Goal: Task Accomplishment & Management: Manage account settings

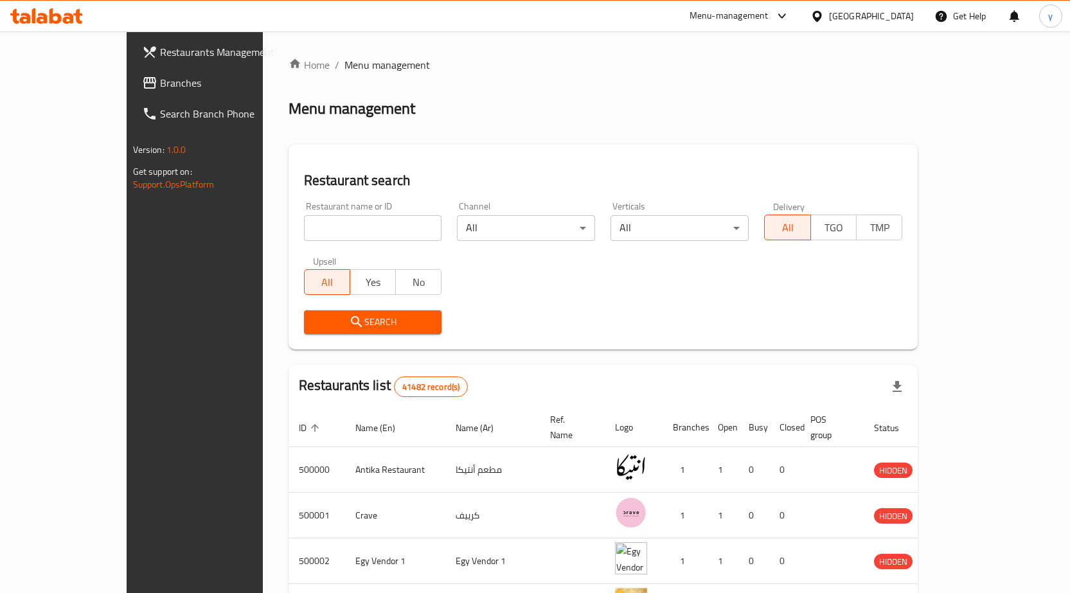
click at [822, 17] on icon at bounding box center [817, 15] width 9 height 11
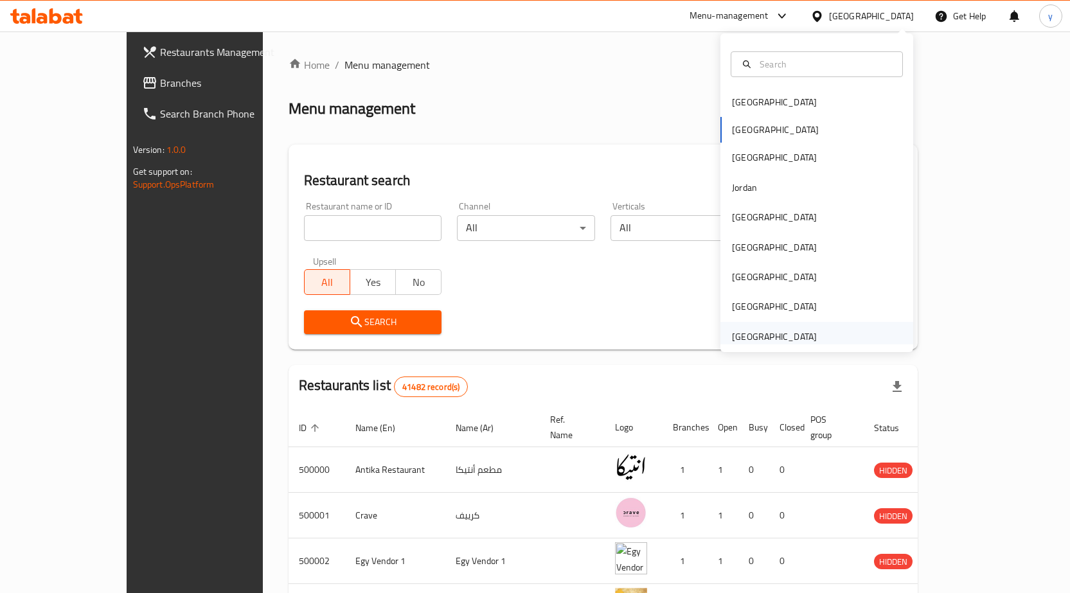
click at [785, 334] on div "[GEOGRAPHIC_DATA]" at bounding box center [774, 337] width 85 height 14
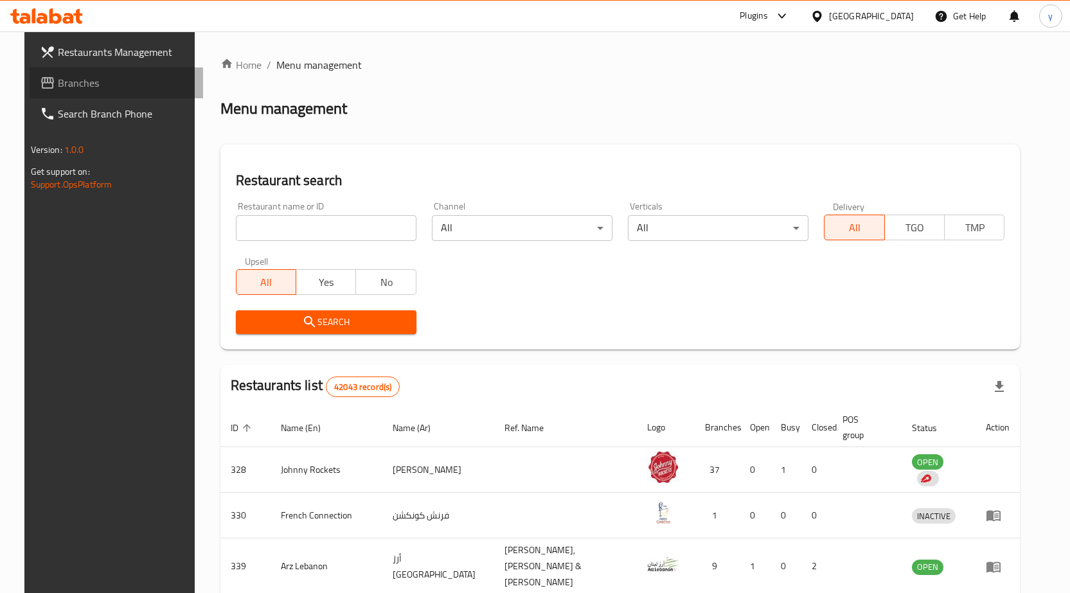
click at [75, 83] on span "Branches" at bounding box center [125, 82] width 135 height 15
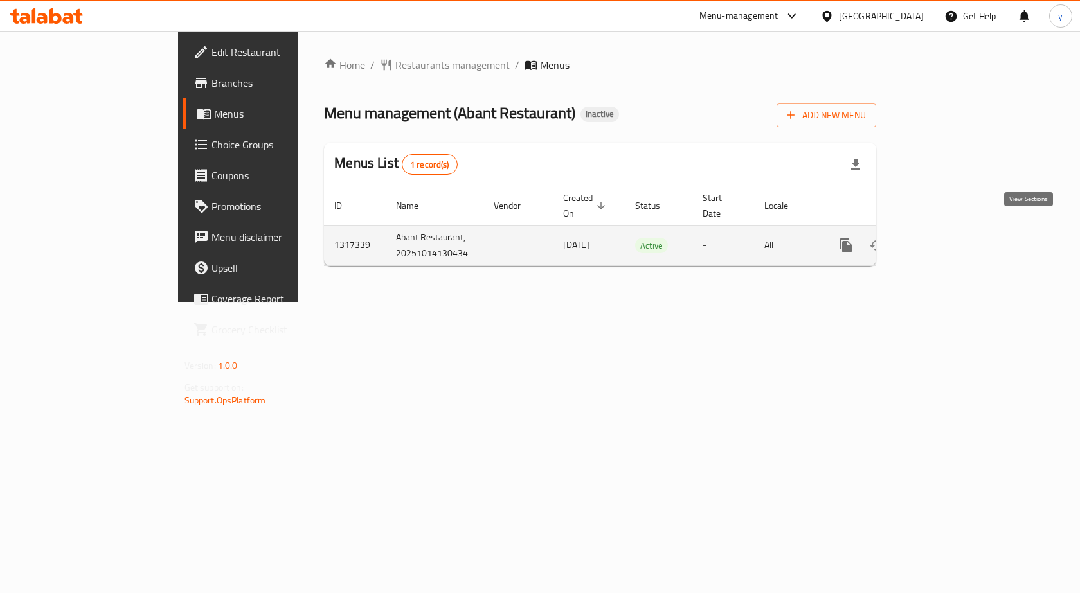
click at [954, 241] on link "enhanced table" at bounding box center [938, 245] width 31 height 31
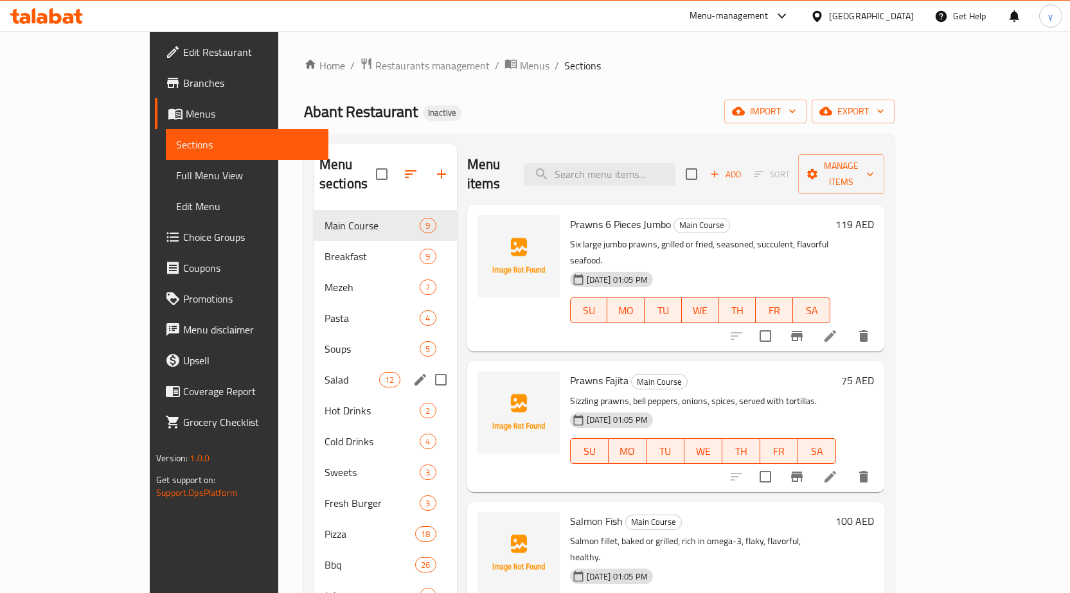
scroll to position [64, 0]
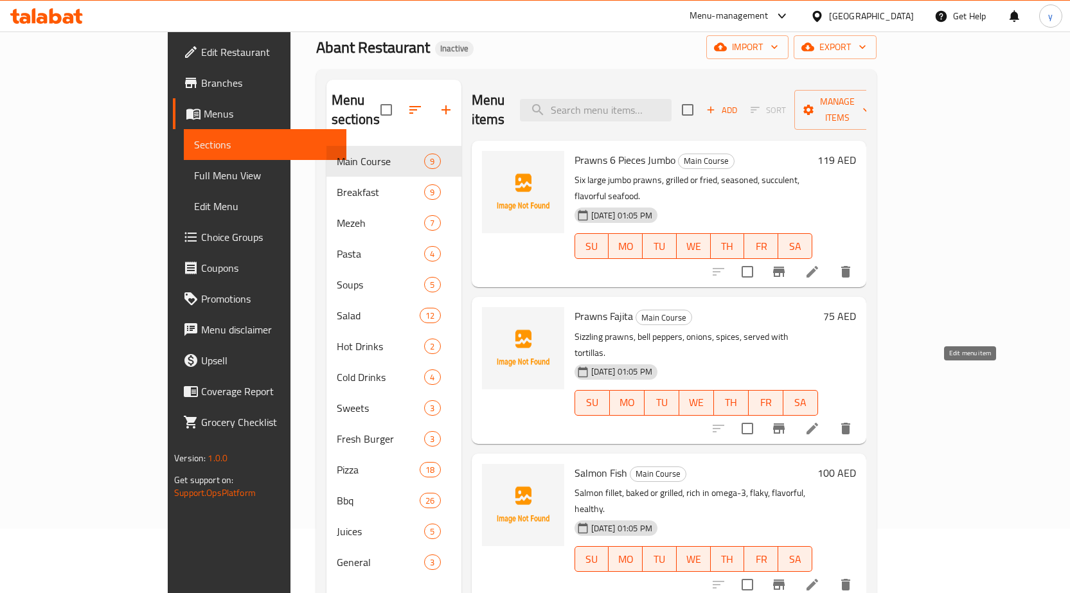
click at [820, 421] on icon at bounding box center [812, 428] width 15 height 15
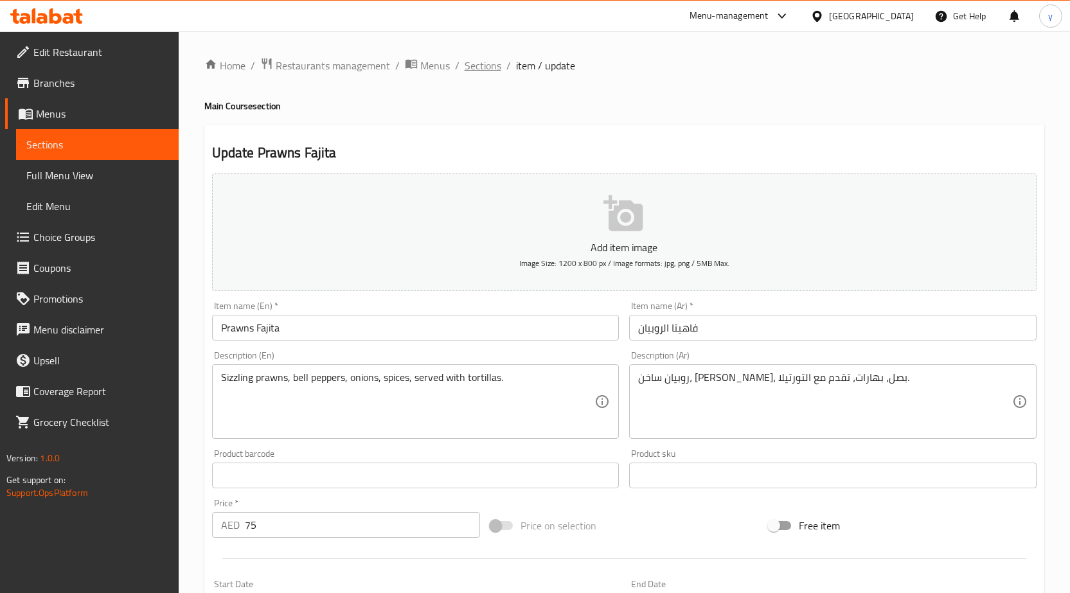
click at [491, 64] on span "Sections" at bounding box center [483, 65] width 37 height 15
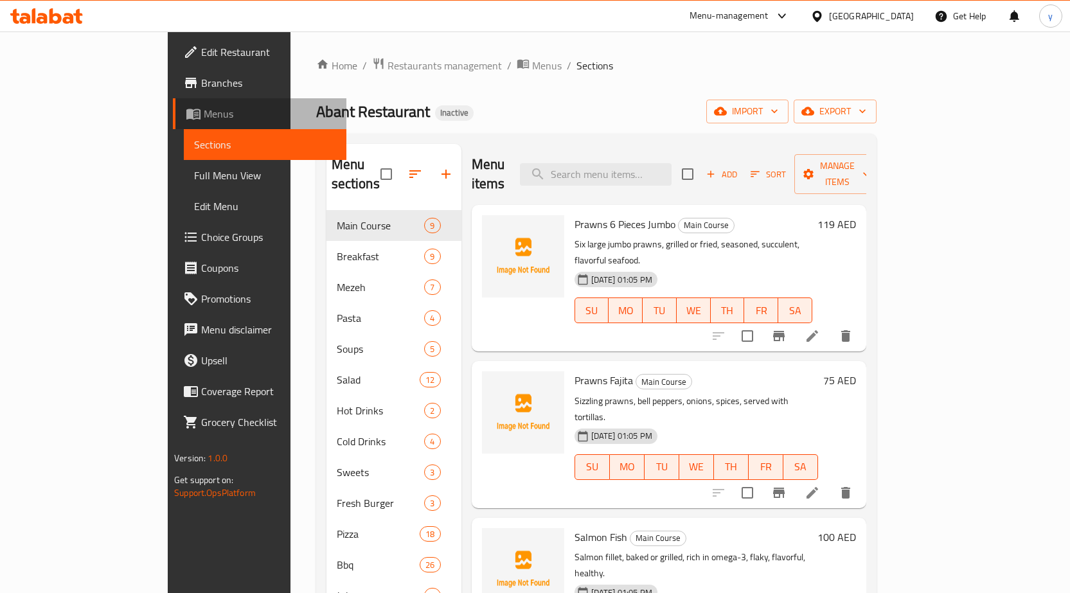
click at [204, 111] on span "Menus" at bounding box center [270, 113] width 132 height 15
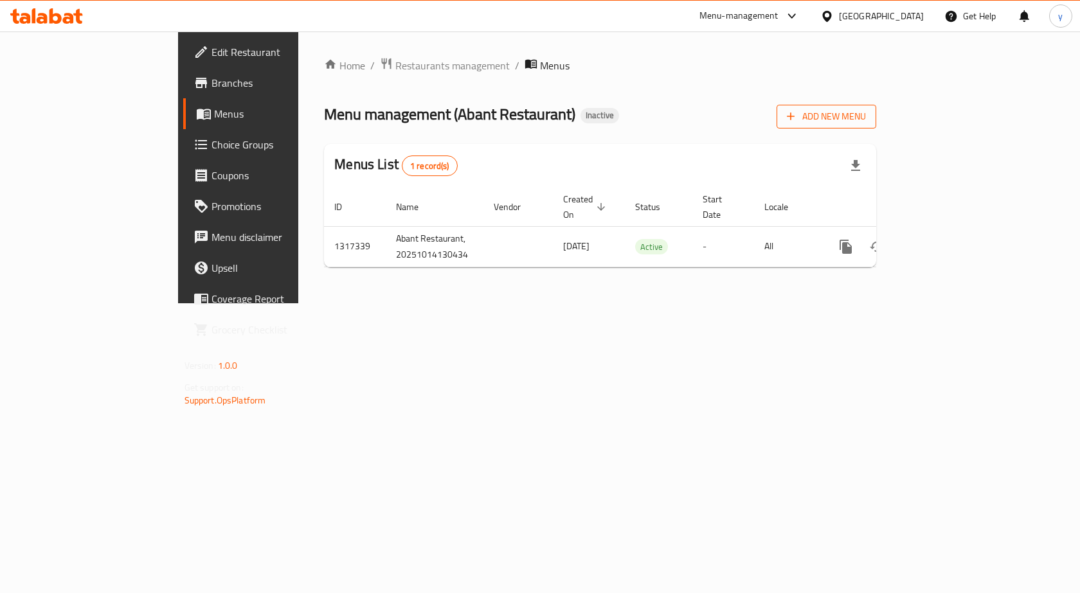
click at [866, 120] on span "Add New Menu" at bounding box center [826, 117] width 79 height 16
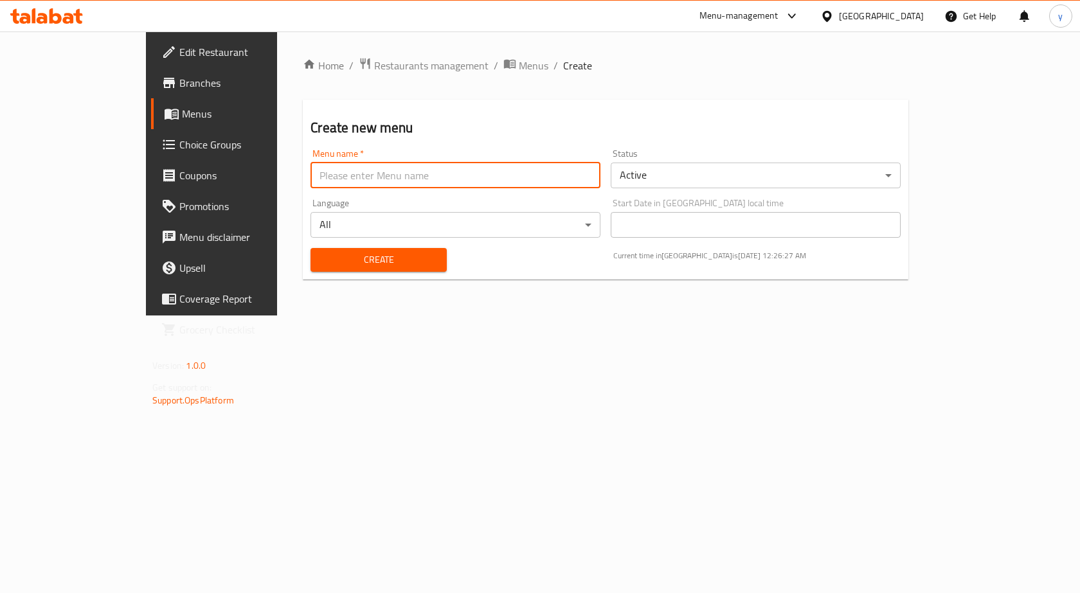
click at [459, 177] on input "text" at bounding box center [456, 176] width 290 height 26
type input "[DATE]"
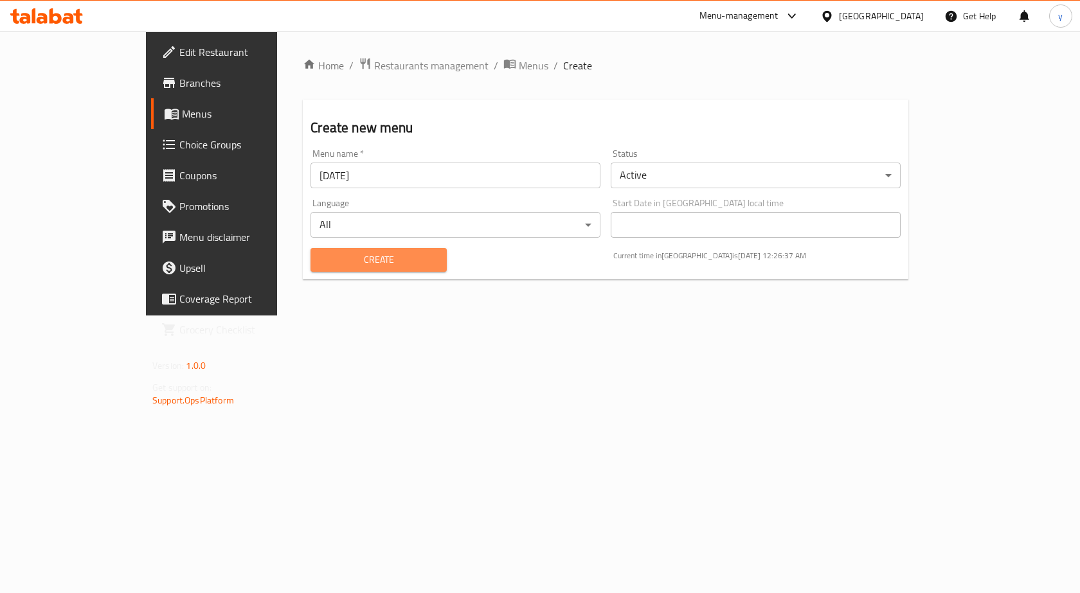
click at [360, 257] on span "Create" at bounding box center [378, 260] width 115 height 16
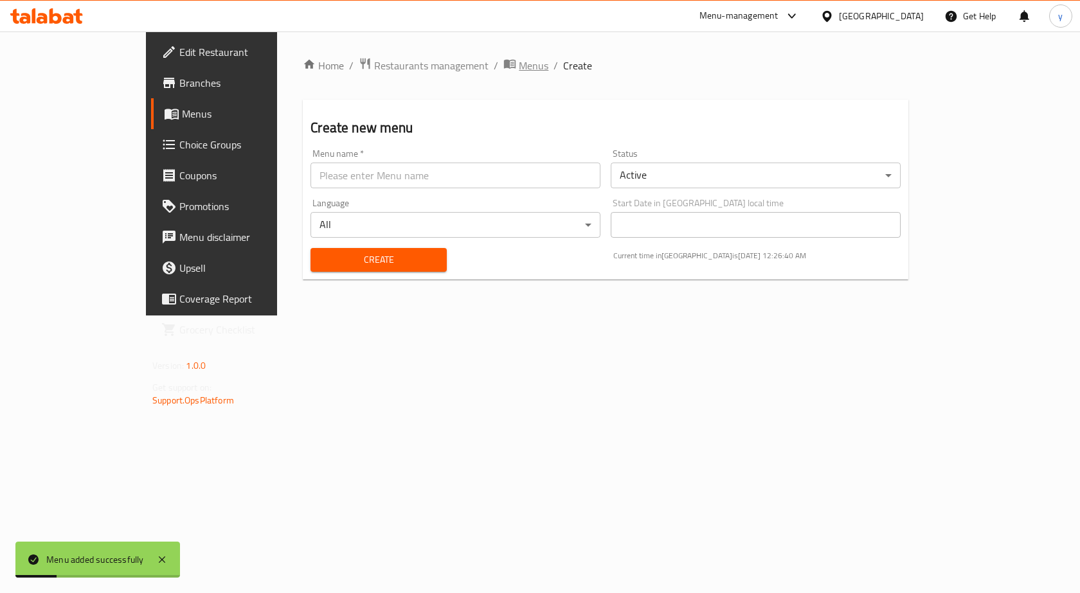
click at [503, 63] on span "breadcrumb" at bounding box center [510, 65] width 15 height 17
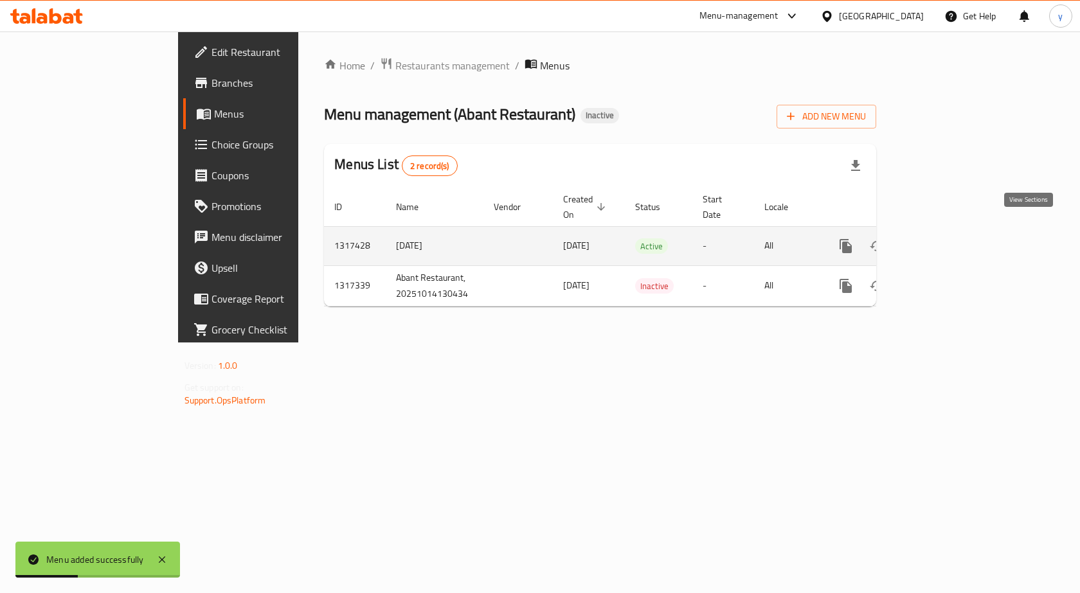
click at [946, 239] on icon "enhanced table" at bounding box center [938, 246] width 15 height 15
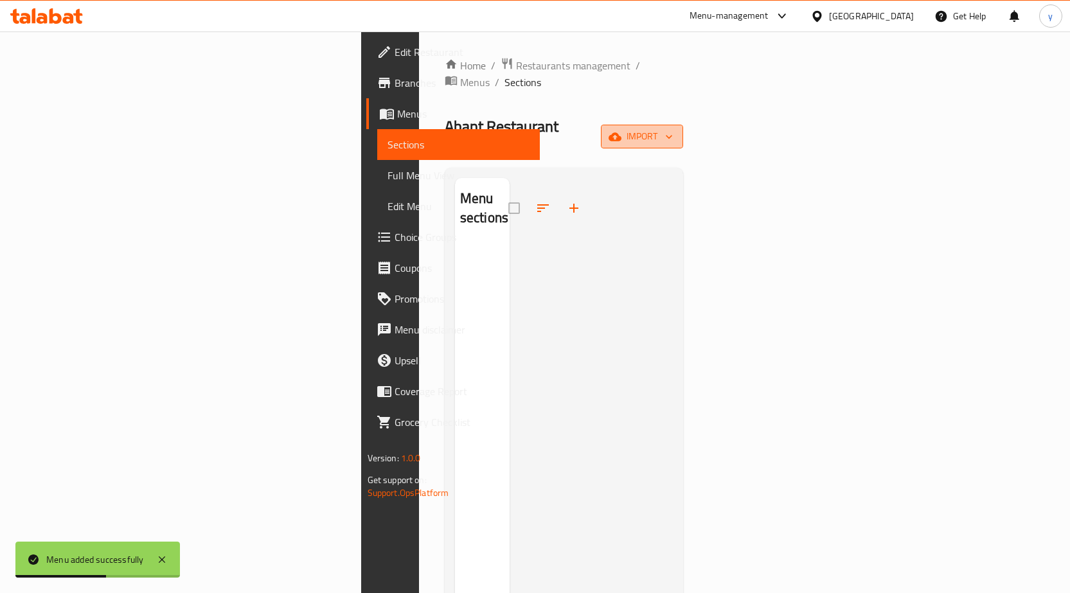
click at [673, 129] on span "import" at bounding box center [642, 137] width 62 height 16
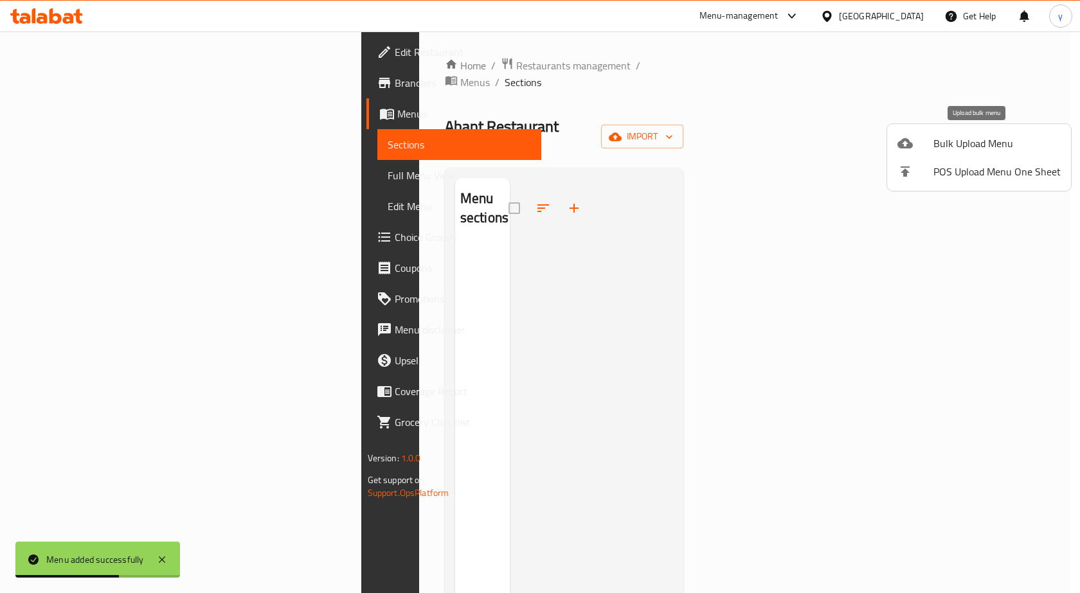
click at [983, 139] on span "Bulk Upload Menu" at bounding box center [996, 143] width 127 height 15
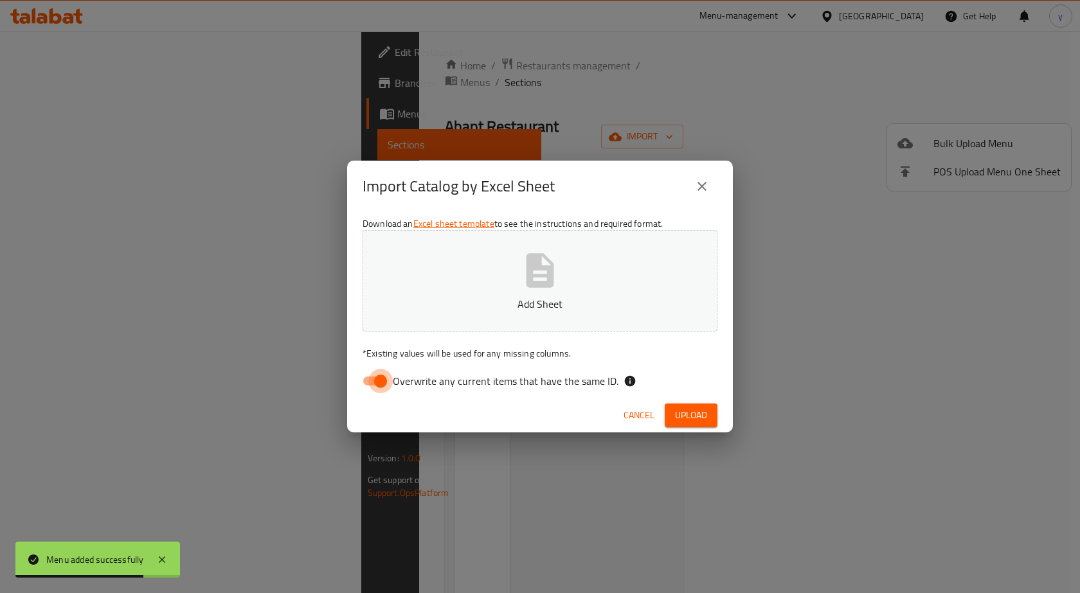
click at [386, 383] on input "Overwrite any current items that have the same ID." at bounding box center [380, 381] width 73 height 24
checkbox input "false"
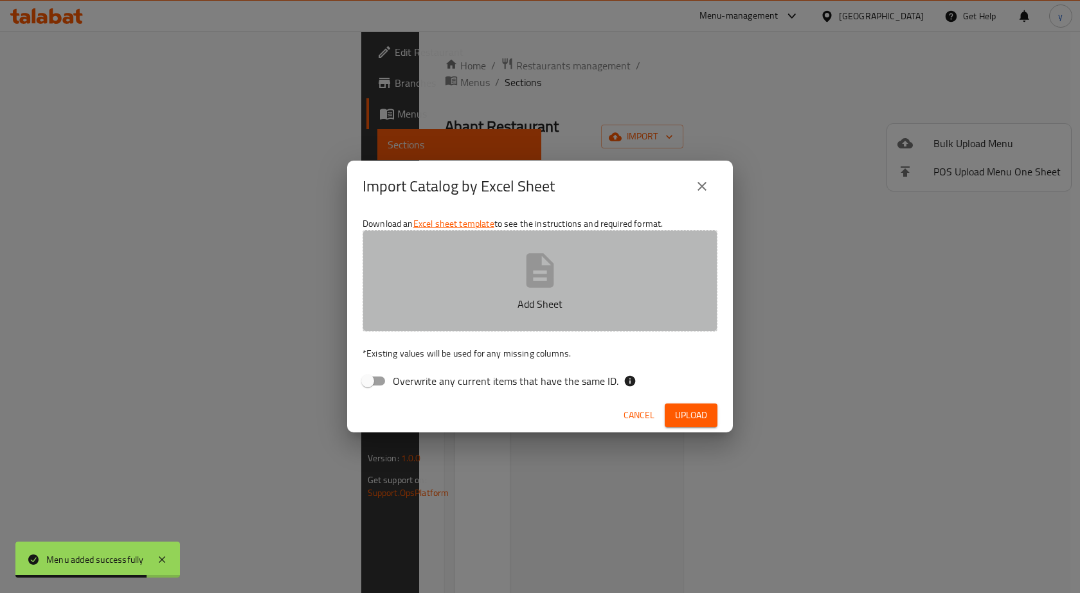
click at [482, 322] on button "Add Sheet" at bounding box center [540, 281] width 355 height 102
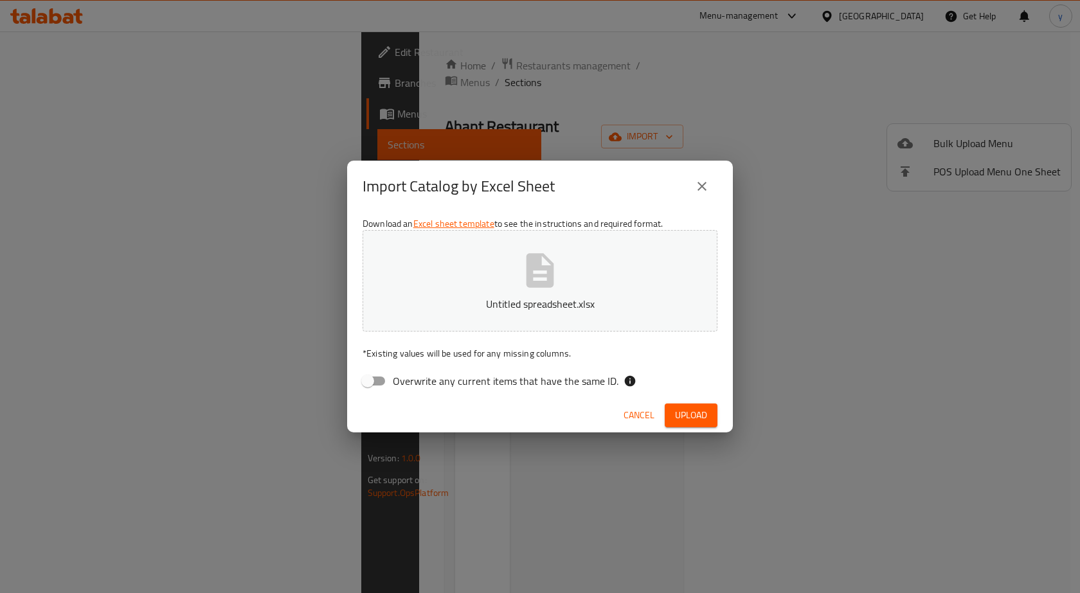
click at [683, 408] on span "Upload" at bounding box center [691, 416] width 32 height 16
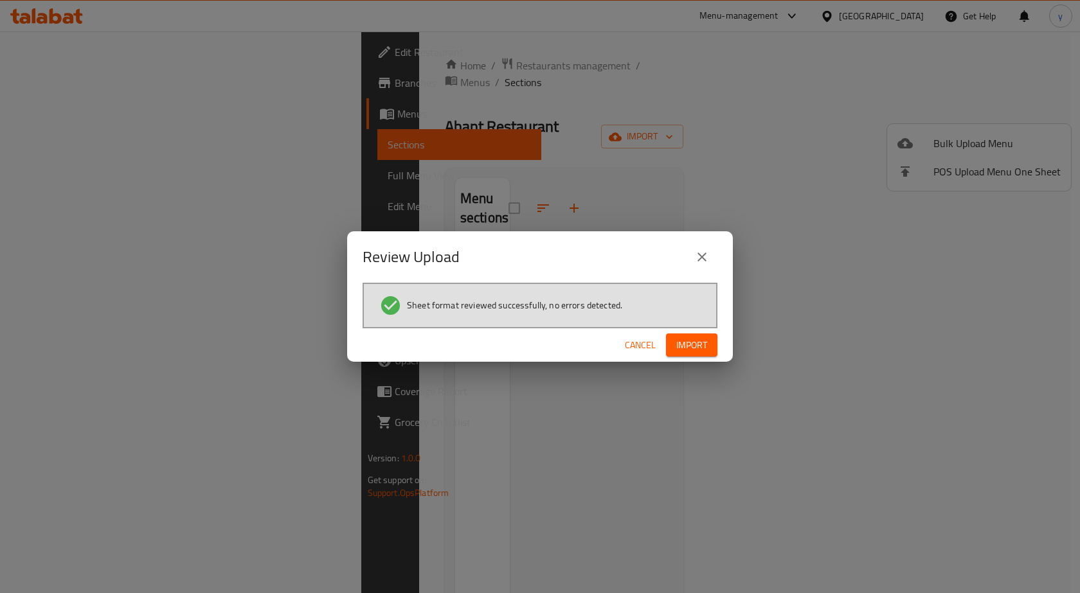
click at [701, 344] on span "Import" at bounding box center [691, 346] width 31 height 16
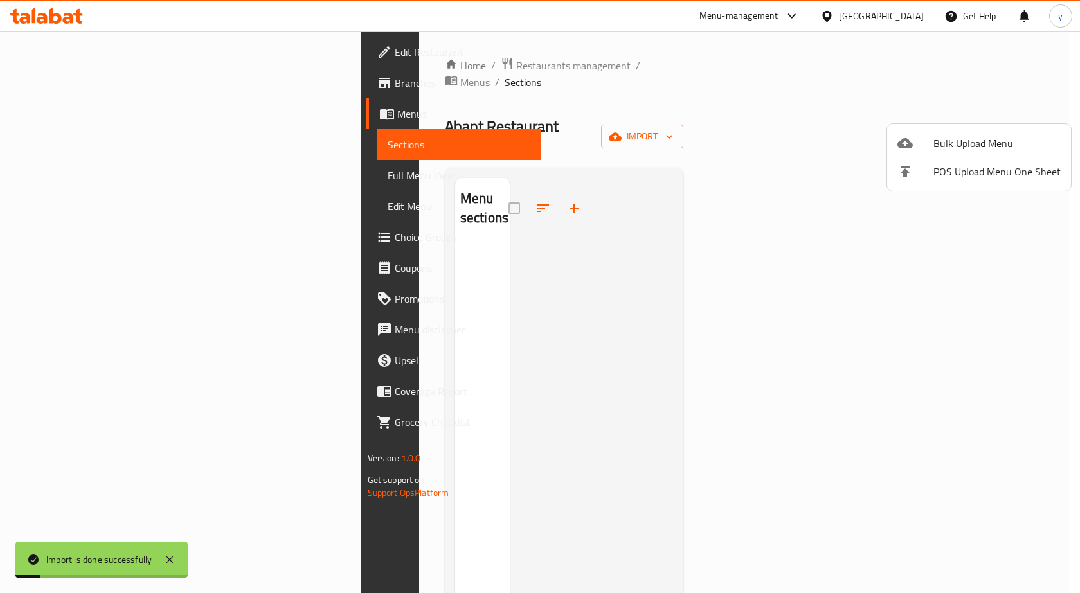
click at [97, 182] on div at bounding box center [540, 296] width 1080 height 593
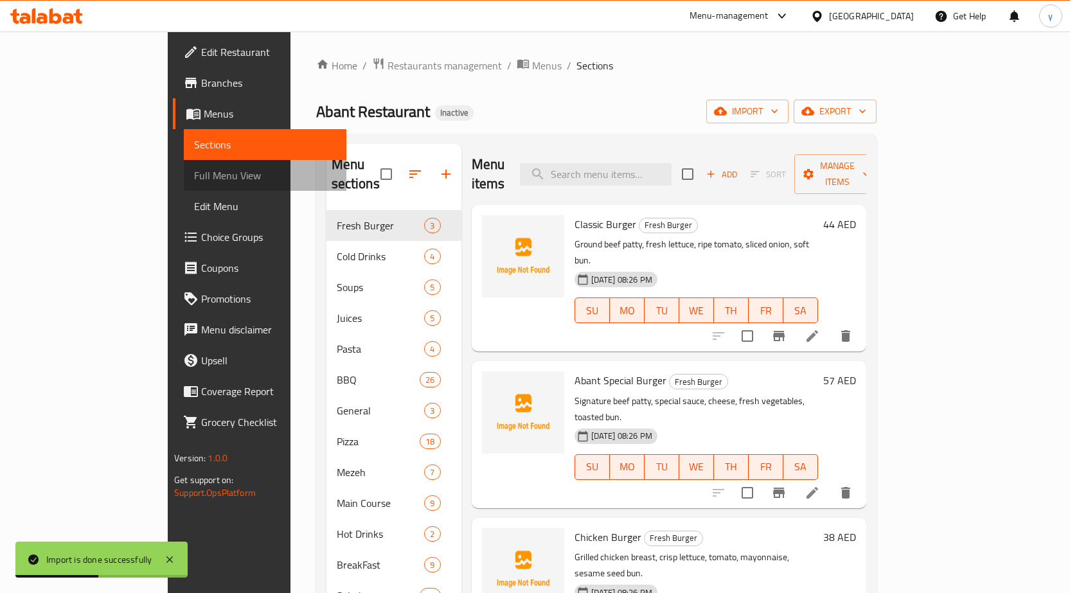
click at [194, 182] on span "Full Menu View" at bounding box center [265, 175] width 142 height 15
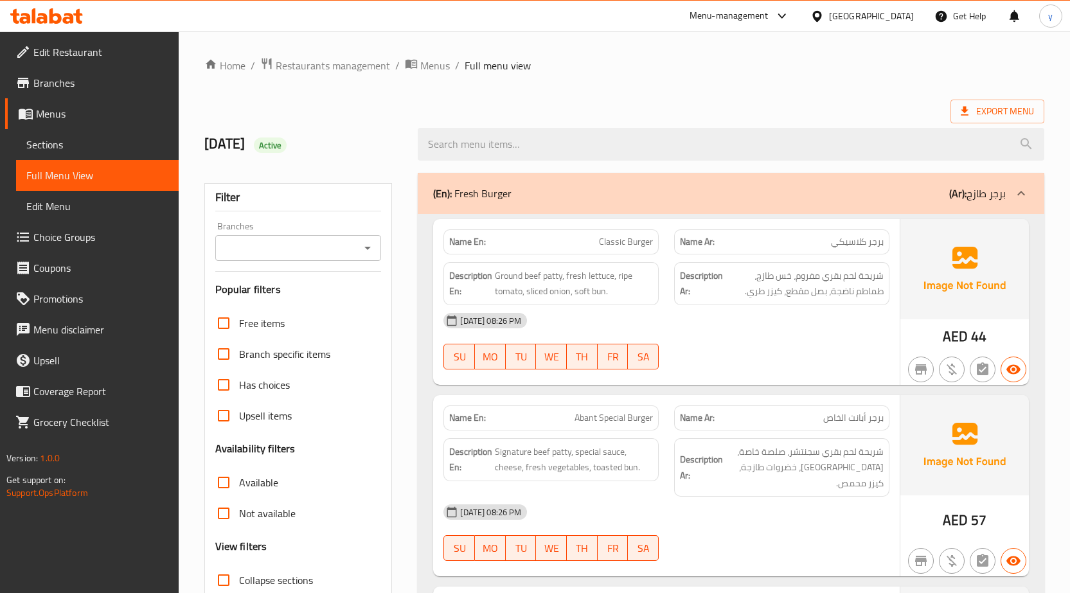
click at [870, 329] on div "[DATE] 08:26 PM" at bounding box center [667, 320] width 462 height 31
click at [542, 291] on span "Ground beef patty, fresh lettuce, ripe tomato, sliced onion, soft bun." at bounding box center [574, 284] width 158 height 32
copy span "sliced"
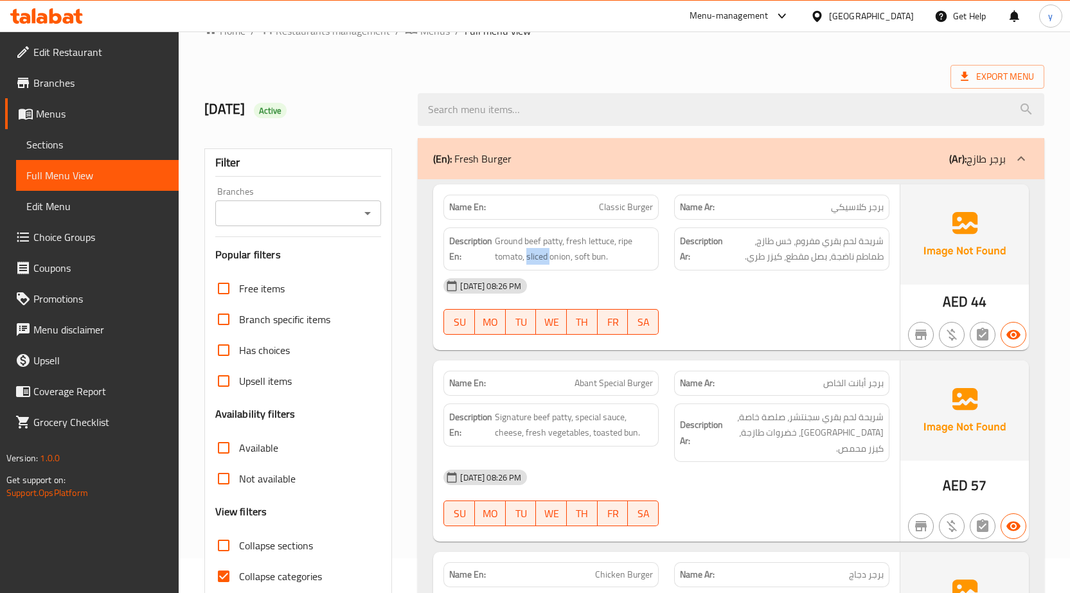
scroll to position [64, 0]
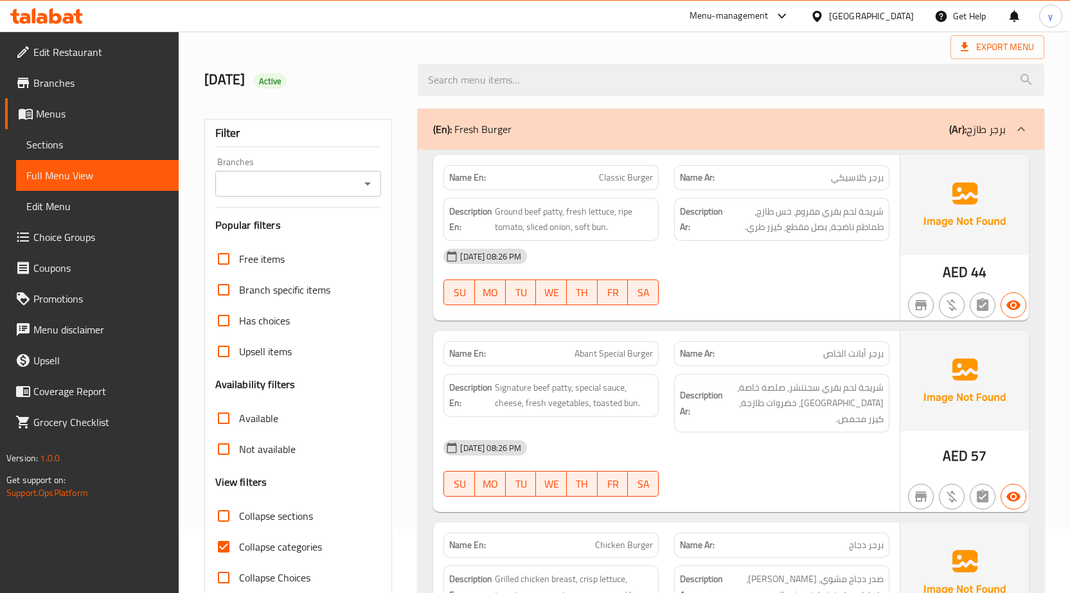
click at [756, 253] on div "[DATE] 08:26 PM" at bounding box center [667, 256] width 462 height 31
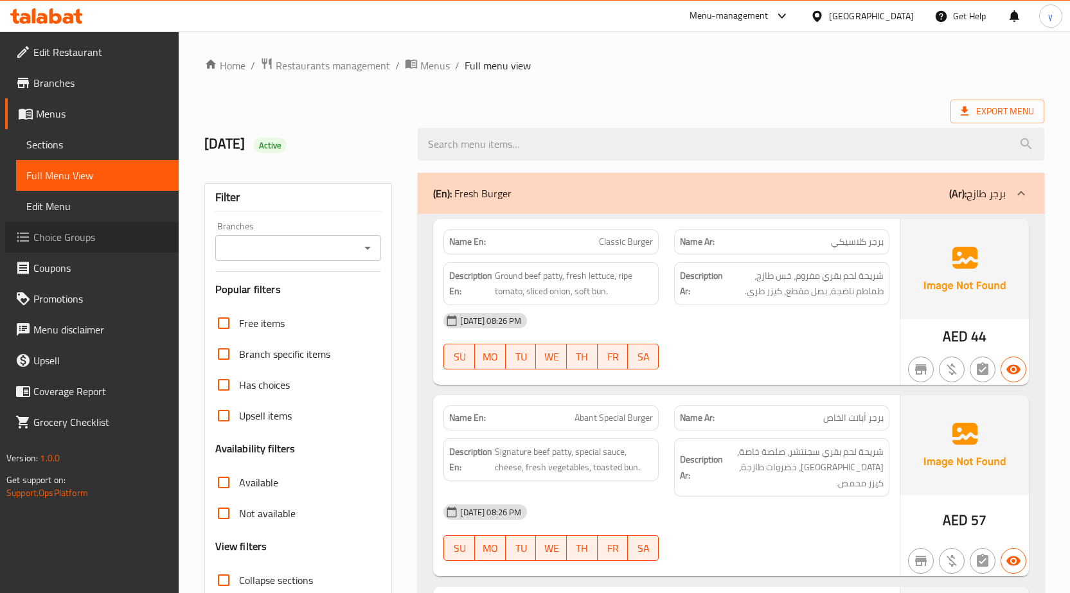
click at [107, 229] on link "Choice Groups" at bounding box center [92, 237] width 174 height 31
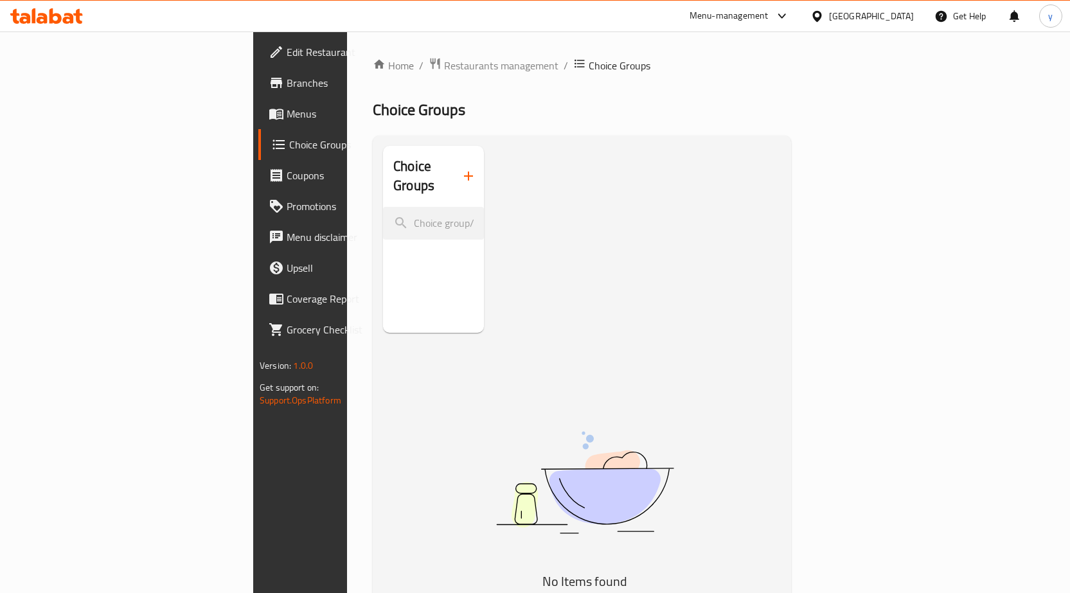
click at [461, 168] on icon "button" at bounding box center [468, 175] width 15 height 15
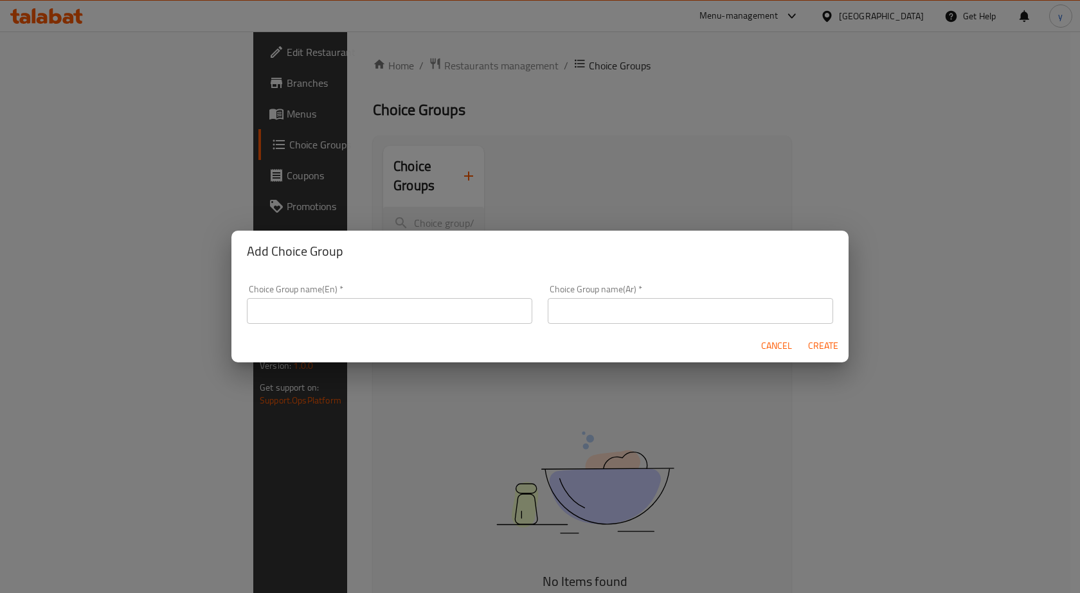
click at [435, 304] on input "text" at bounding box center [389, 311] width 285 height 26
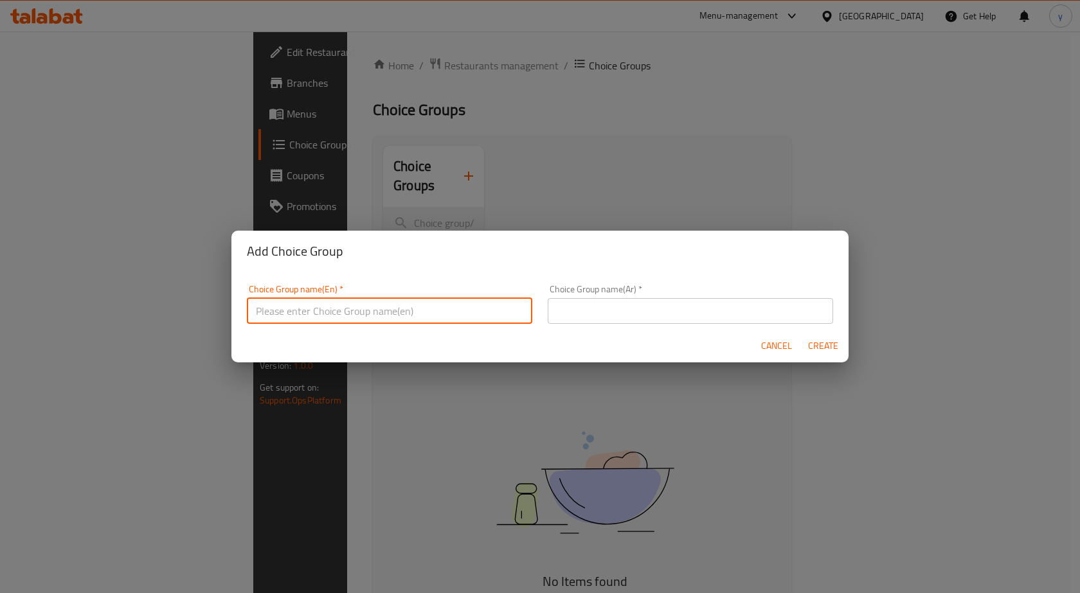
type input "{"
paste input "Your Choice Of:"
type input "Your Choice Of:"
click at [631, 318] on input "text" at bounding box center [690, 311] width 285 height 26
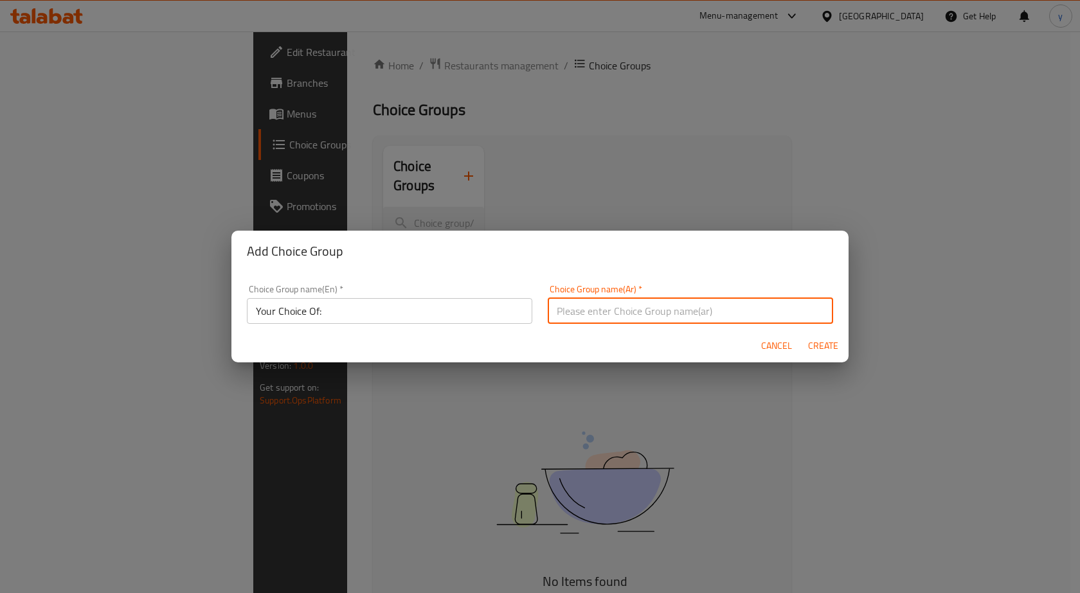
paste input "إختيارك من:"
type input "إختيارك من:"
click at [820, 343] on span "Create" at bounding box center [822, 346] width 31 height 16
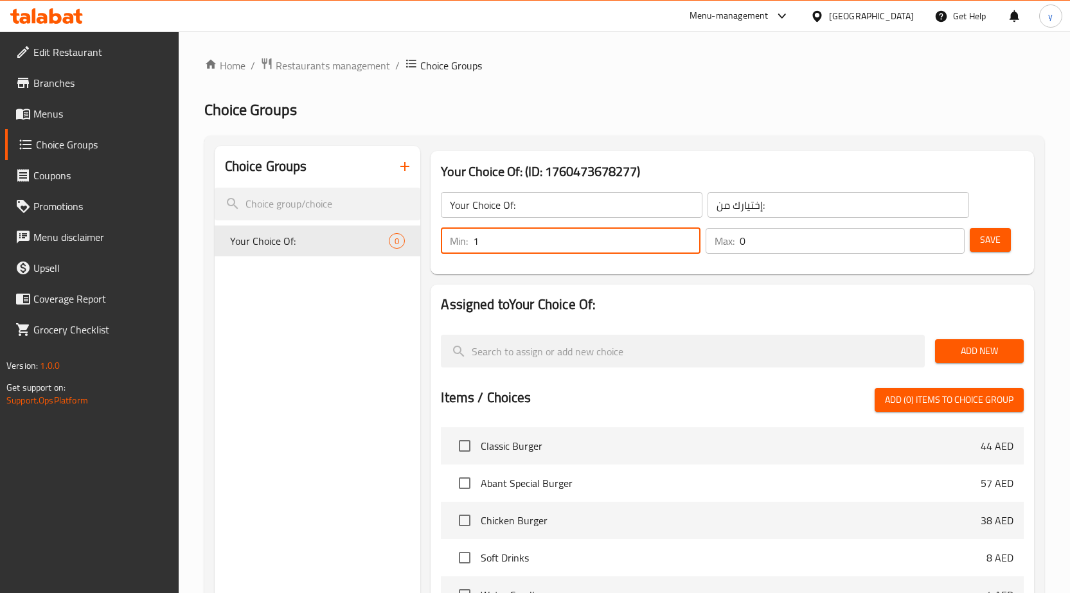
type input "1"
click at [687, 237] on input "1" at bounding box center [587, 241] width 228 height 26
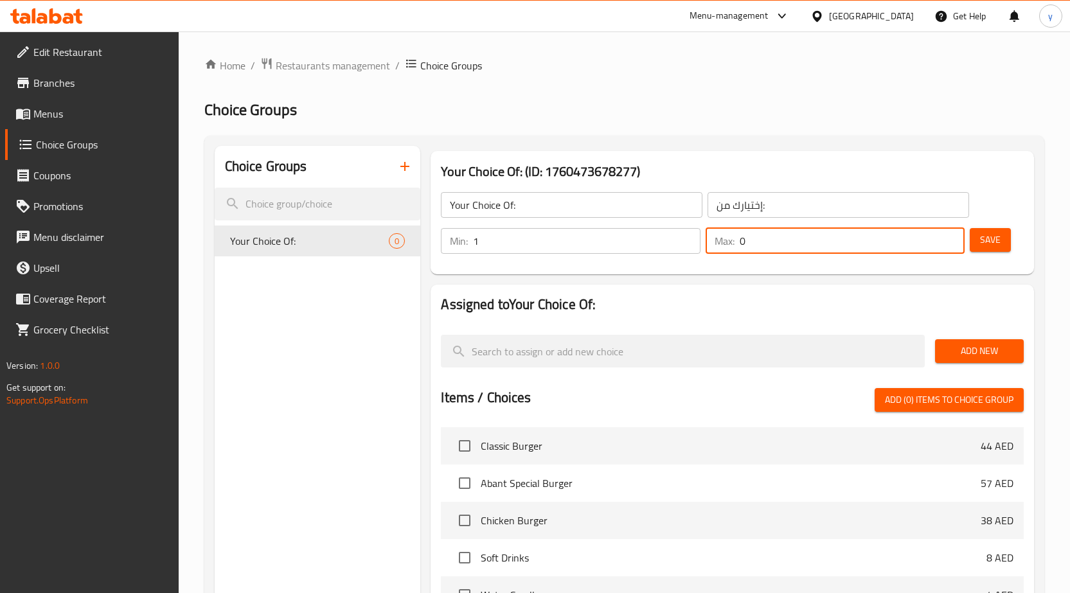
click at [804, 235] on input "0" at bounding box center [853, 241] width 226 height 26
type input "1"
click at [950, 238] on input "1" at bounding box center [853, 241] width 226 height 26
click at [969, 340] on button "Add New" at bounding box center [979, 351] width 89 height 24
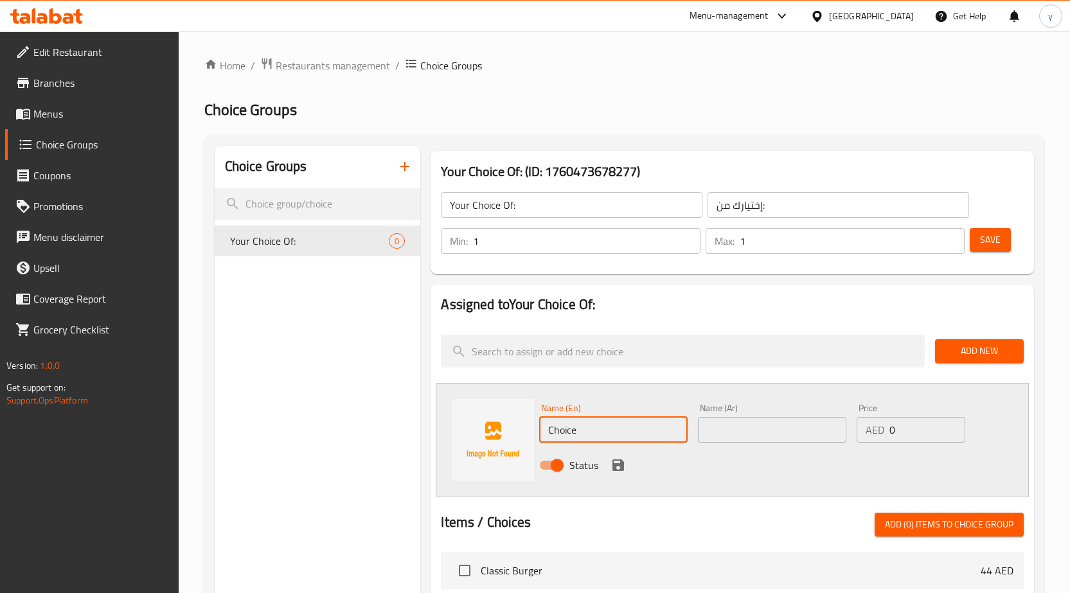
drag, startPoint x: 590, startPoint y: 424, endPoint x: 507, endPoint y: 440, distance: 84.5
click at [544, 437] on input "Choice" at bounding box center [613, 430] width 149 height 26
paste input "baked"
type input "baked"
click at [770, 433] on input "text" at bounding box center [772, 430] width 149 height 26
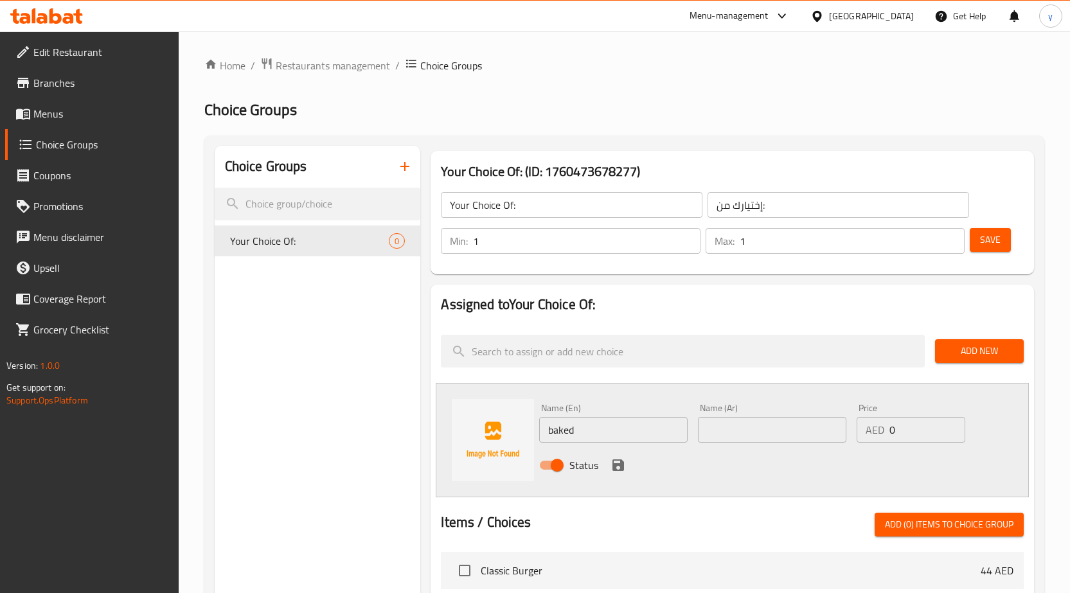
paste input "مخبوز"
type input "مخبوز"
click at [613, 466] on icon "save" at bounding box center [619, 466] width 12 height 12
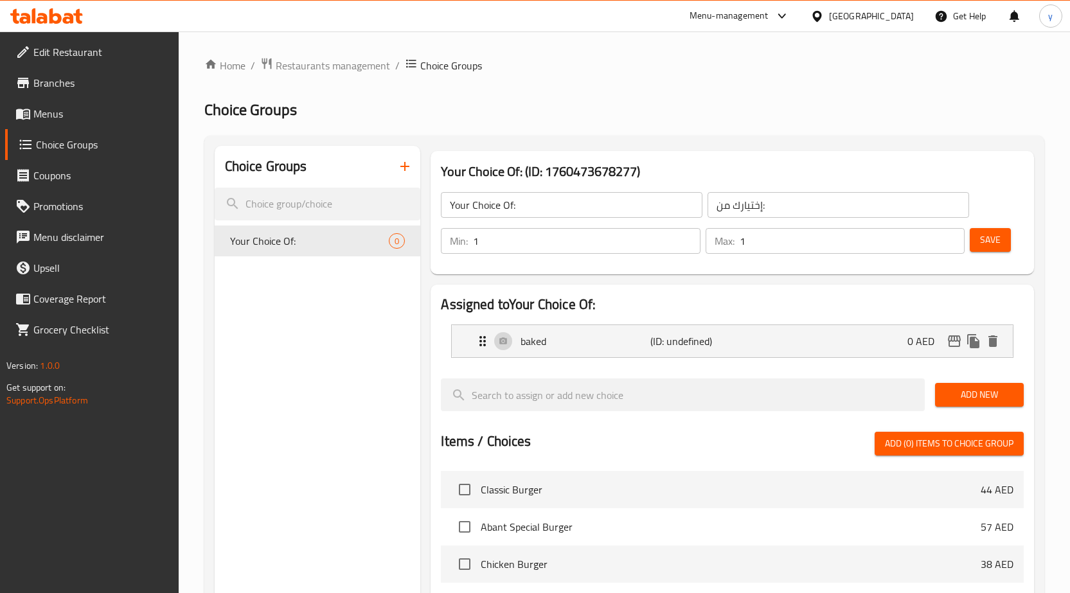
click at [991, 396] on span "Add New" at bounding box center [980, 395] width 68 height 16
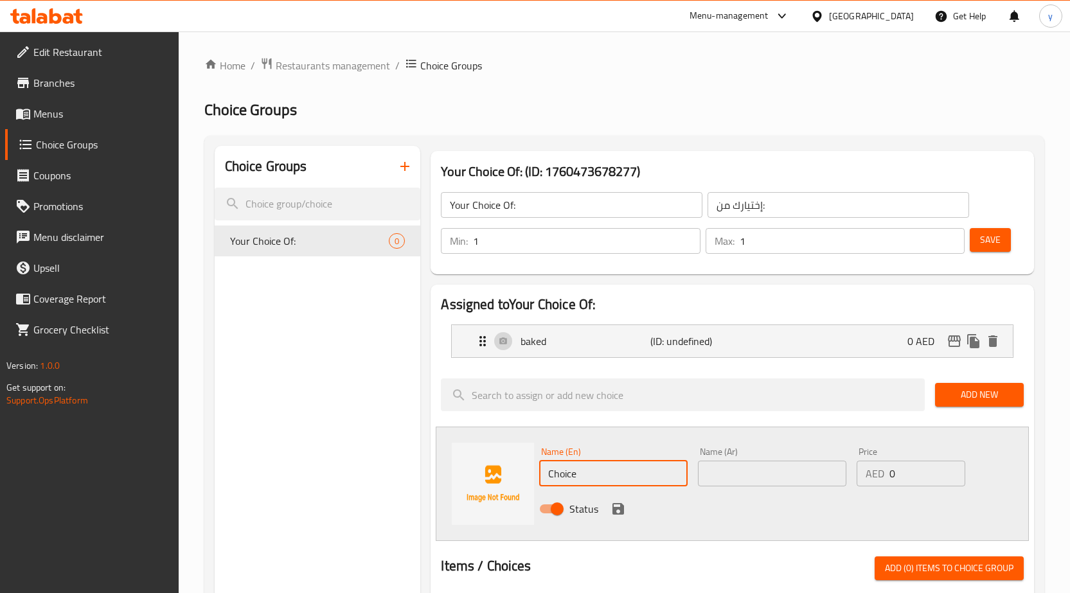
drag, startPoint x: 613, startPoint y: 464, endPoint x: 537, endPoint y: 469, distance: 75.4
click at [537, 469] on div "Name (En) Choice Name (En)" at bounding box center [613, 467] width 159 height 50
paste input "grilled"
type input "grilled"
click at [748, 462] on input "text" at bounding box center [772, 474] width 149 height 26
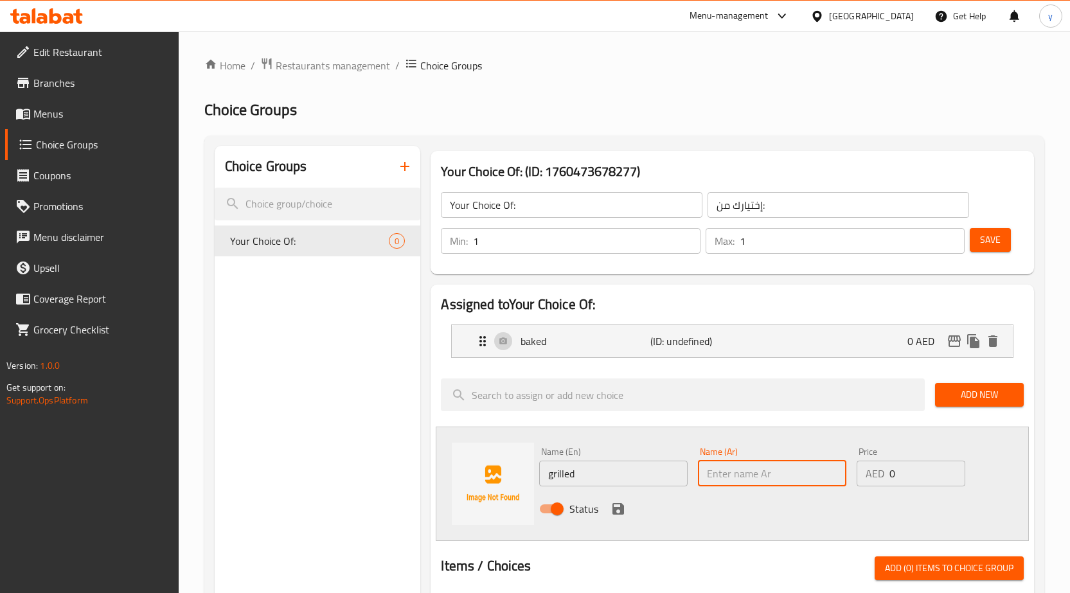
paste input "مشوي"
type input "مشوي"
click at [971, 397] on span "Add New" at bounding box center [980, 395] width 68 height 16
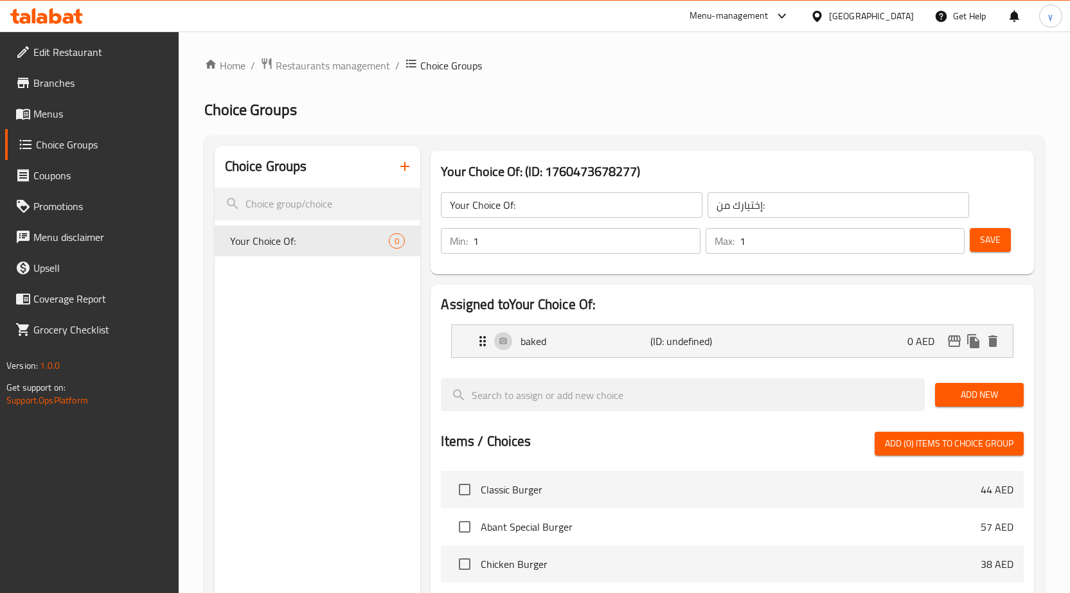
drag, startPoint x: 961, startPoint y: 393, endPoint x: 934, endPoint y: 394, distance: 27.0
click at [962, 393] on span "Add New" at bounding box center [980, 395] width 68 height 16
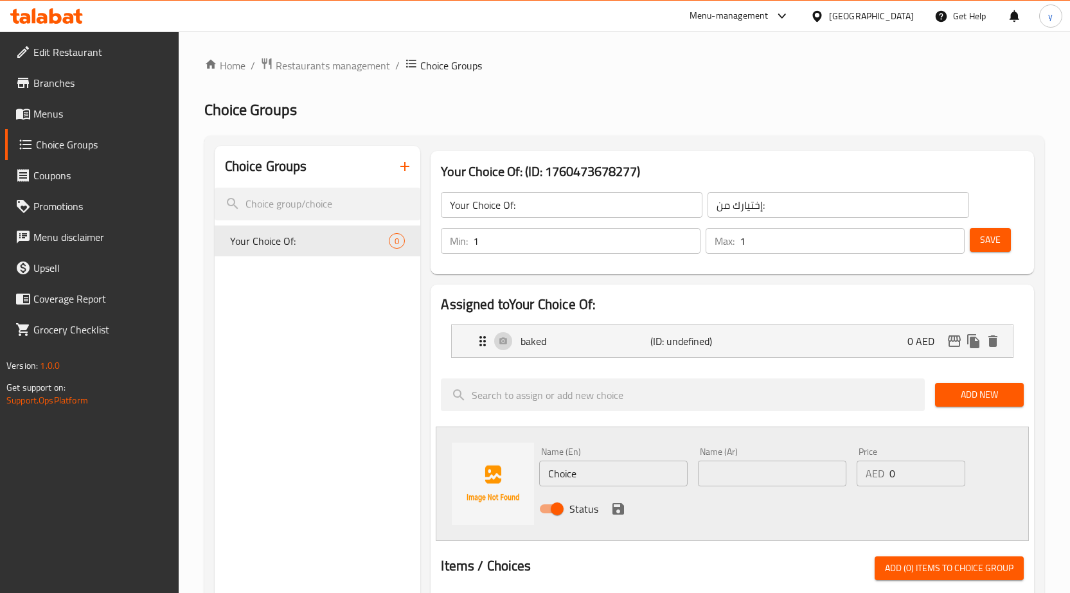
click at [768, 476] on input "text" at bounding box center [772, 474] width 149 height 26
paste input "مشوي"
type input "مشوي"
drag, startPoint x: 589, startPoint y: 469, endPoint x: 538, endPoint y: 476, distance: 51.4
click at [538, 476] on div "Name (En) Choice Name (En)" at bounding box center [613, 467] width 159 height 50
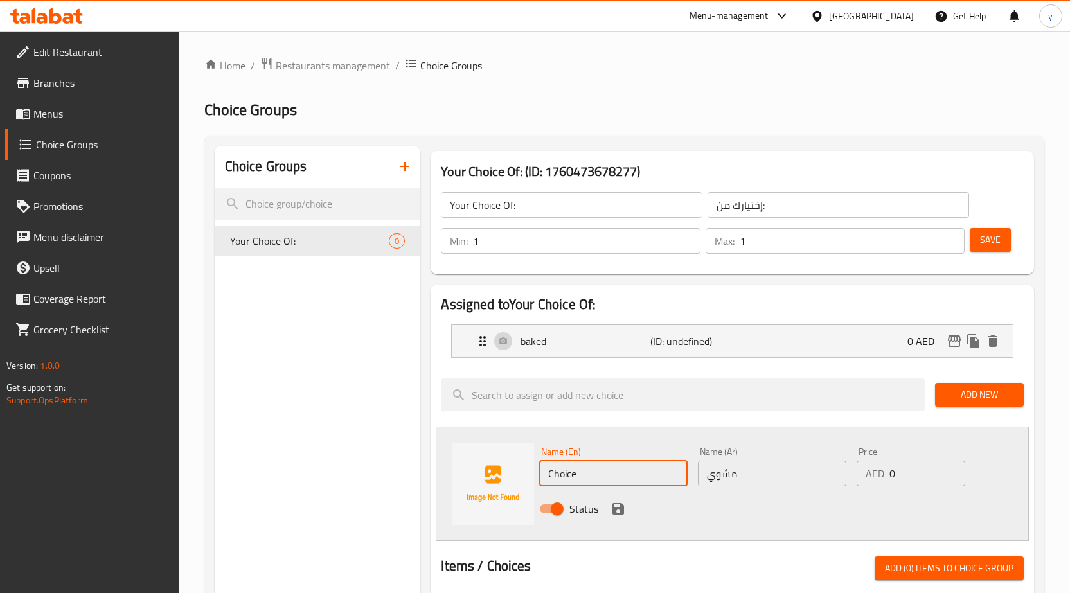
paste input "grilled"
type input "grilled"
click at [737, 514] on div "Status" at bounding box center [772, 509] width 476 height 35
click at [616, 514] on icon "save" at bounding box center [619, 509] width 12 height 12
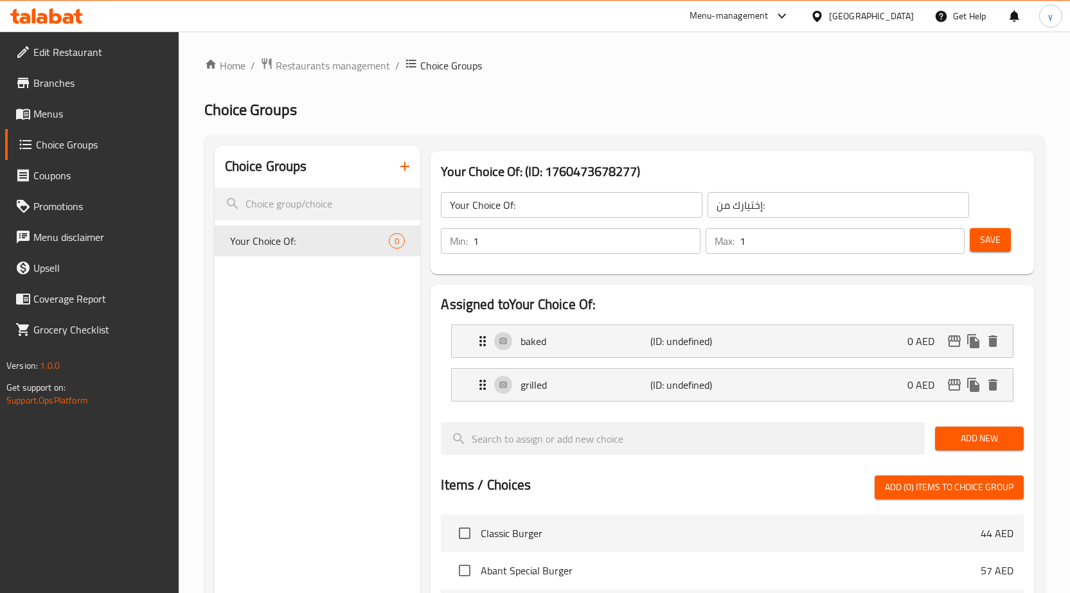
click at [993, 244] on span "Save" at bounding box center [990, 240] width 21 height 16
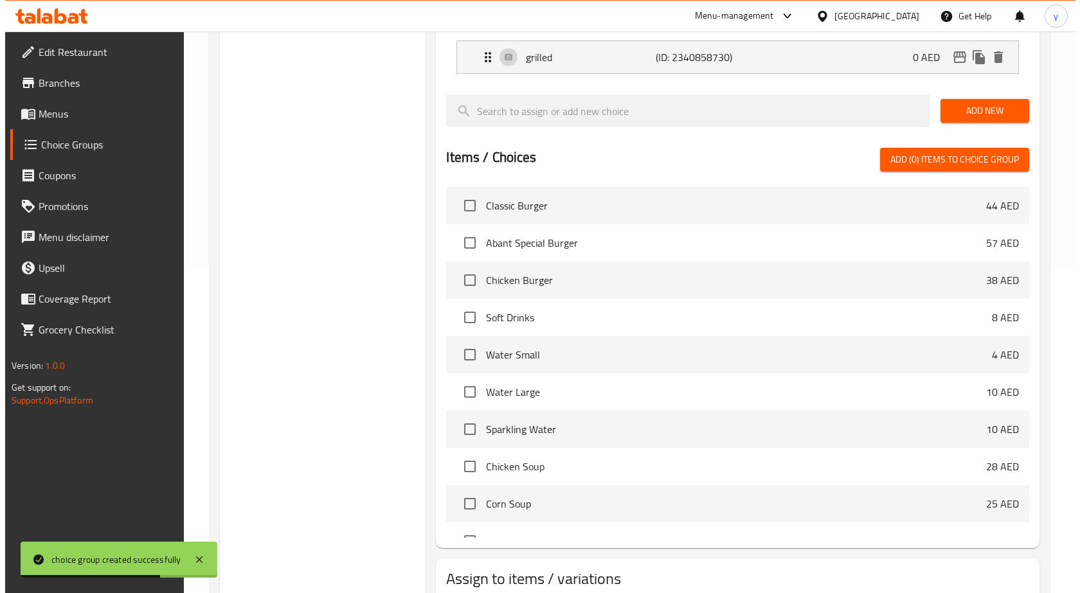
scroll to position [414, 0]
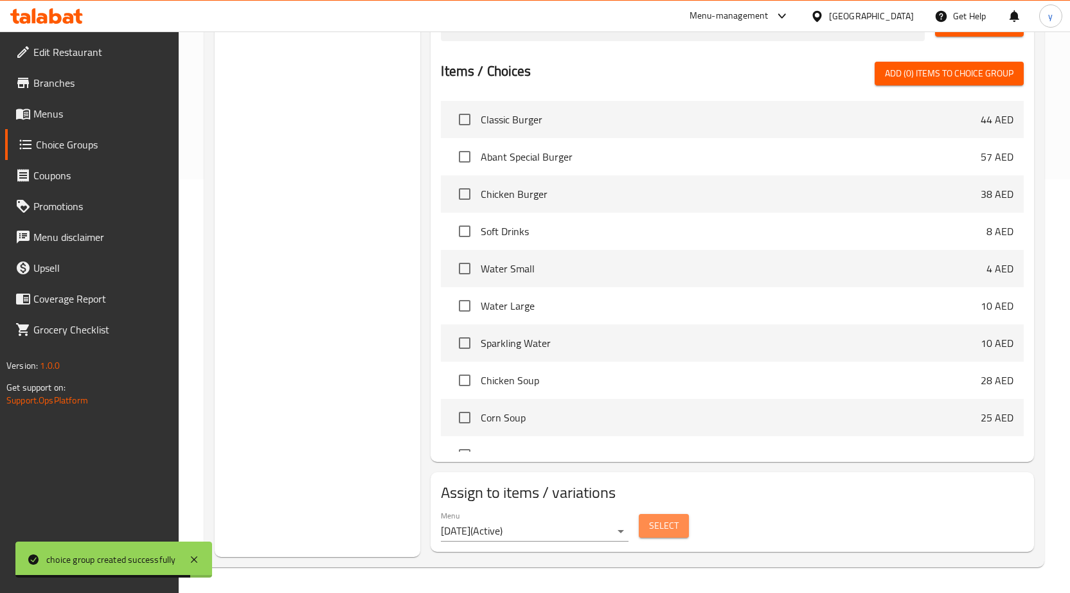
click at [649, 528] on span "Select" at bounding box center [664, 526] width 30 height 16
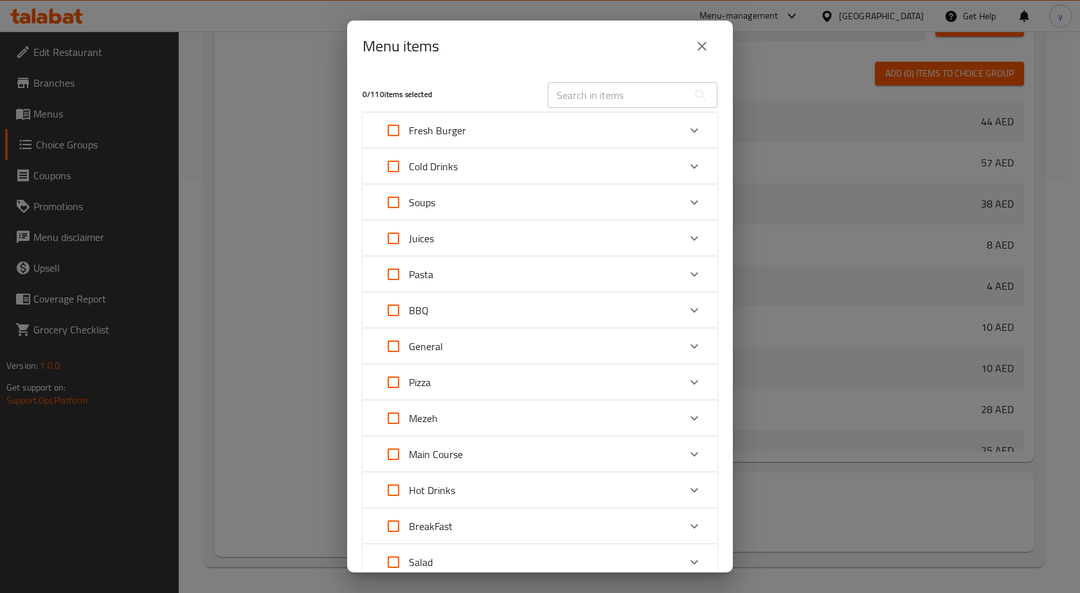
drag, startPoint x: 606, startPoint y: 99, endPoint x: 602, endPoint y: 84, distance: 15.9
click at [602, 84] on input "text" at bounding box center [618, 95] width 140 height 26
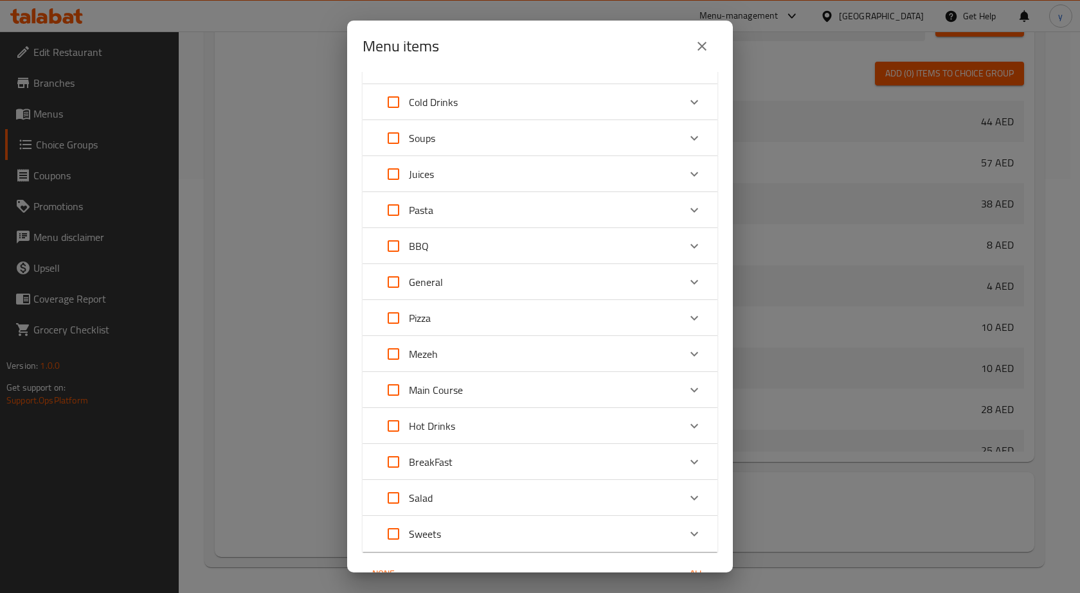
click at [505, 388] on div "Main Course" at bounding box center [528, 390] width 301 height 31
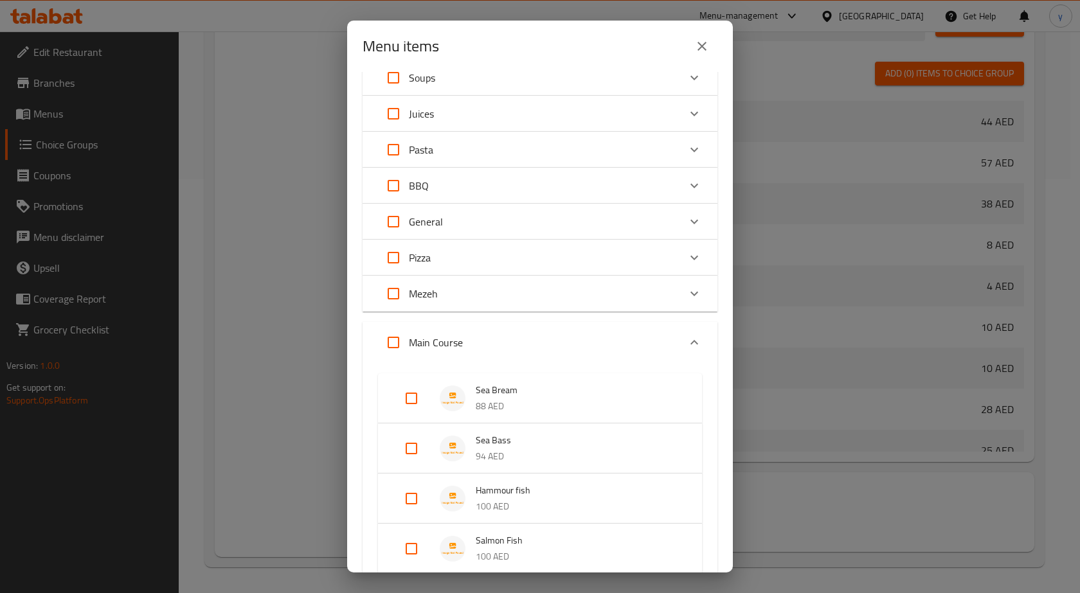
scroll to position [321, 0]
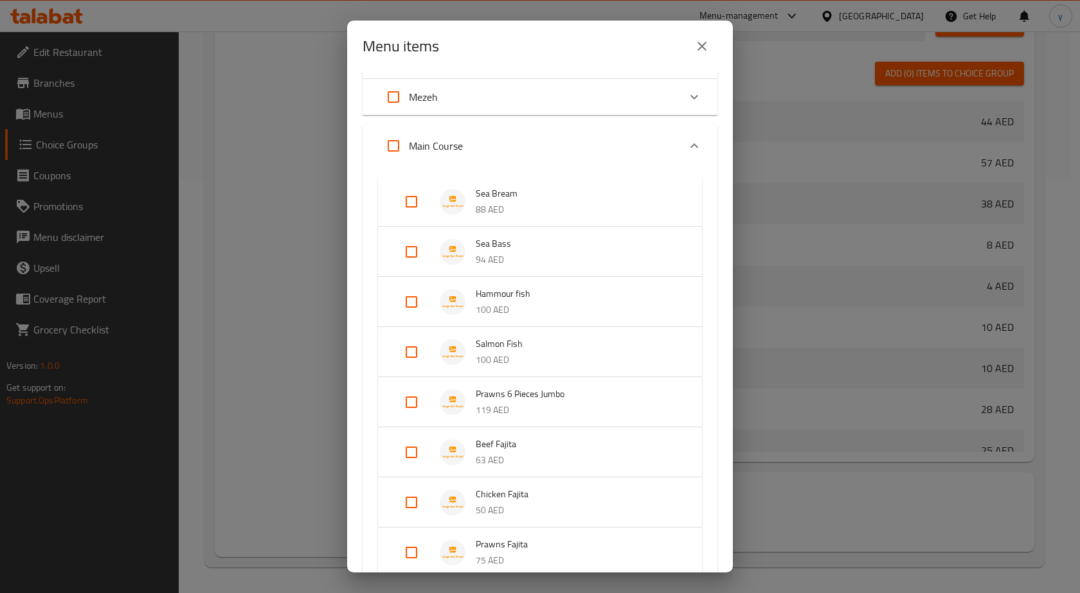
click at [416, 204] on input "Expand" at bounding box center [411, 201] width 31 height 31
checkbox input "true"
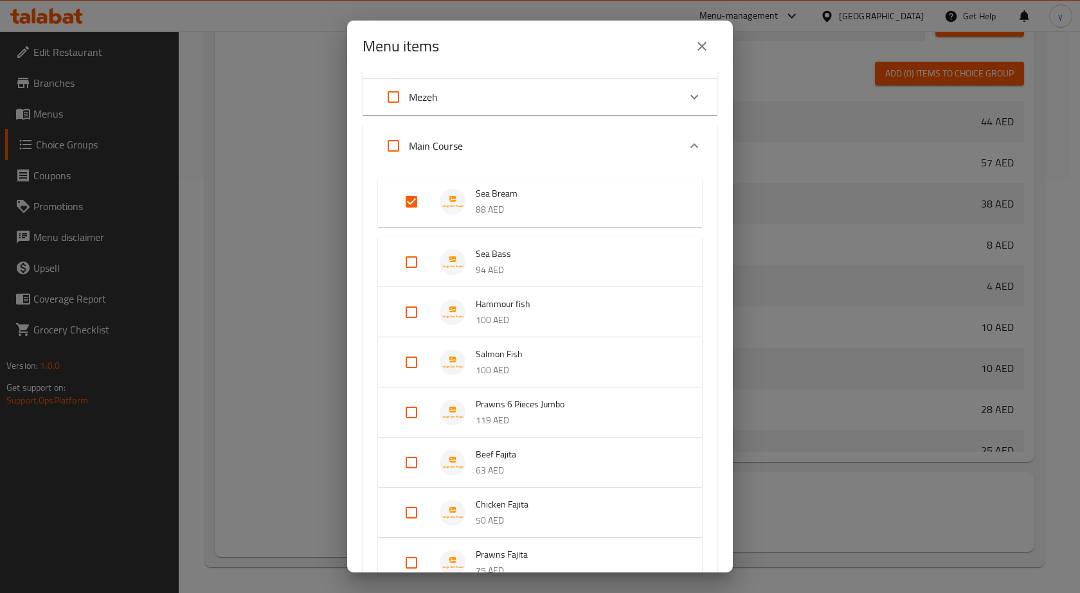
click at [419, 260] on input "Expand" at bounding box center [411, 262] width 31 height 31
checkbox input "true"
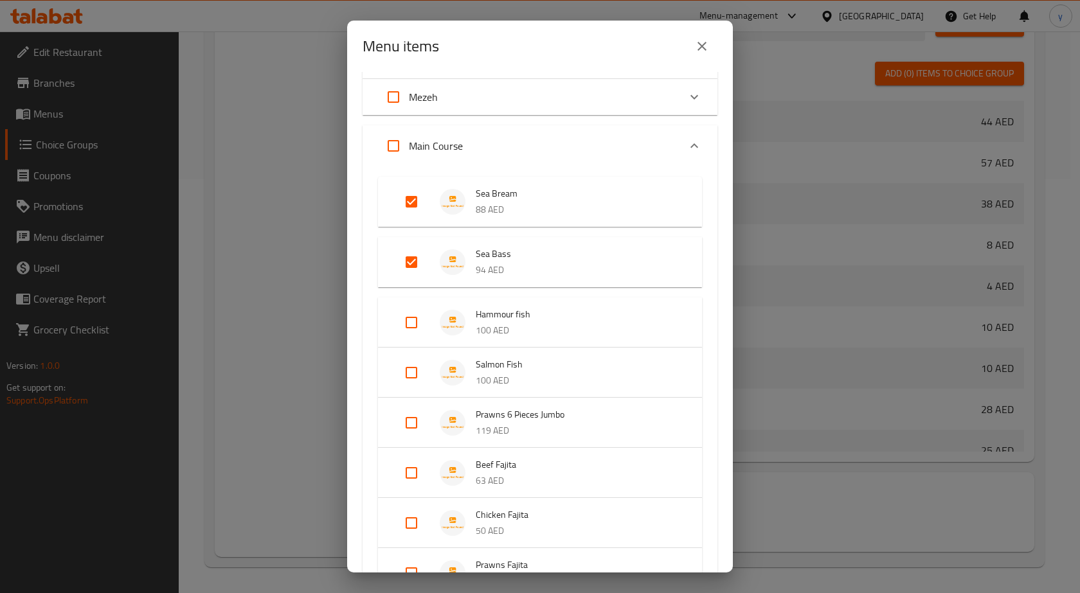
click at [410, 317] on input "Expand" at bounding box center [411, 322] width 31 height 31
checkbox input "true"
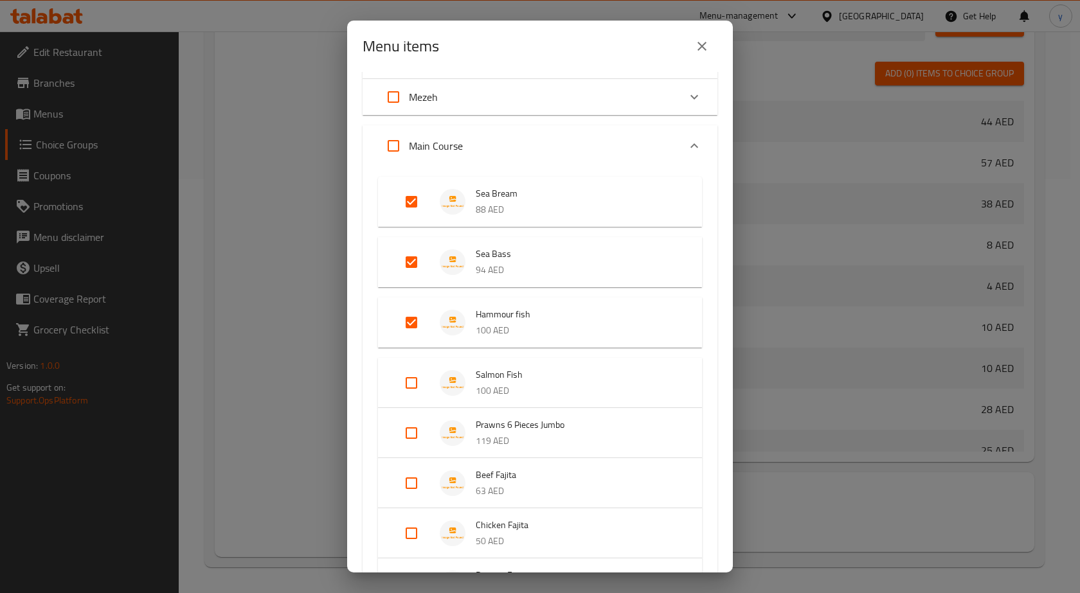
click at [420, 372] on input "Expand" at bounding box center [411, 383] width 31 height 31
checkbox input "true"
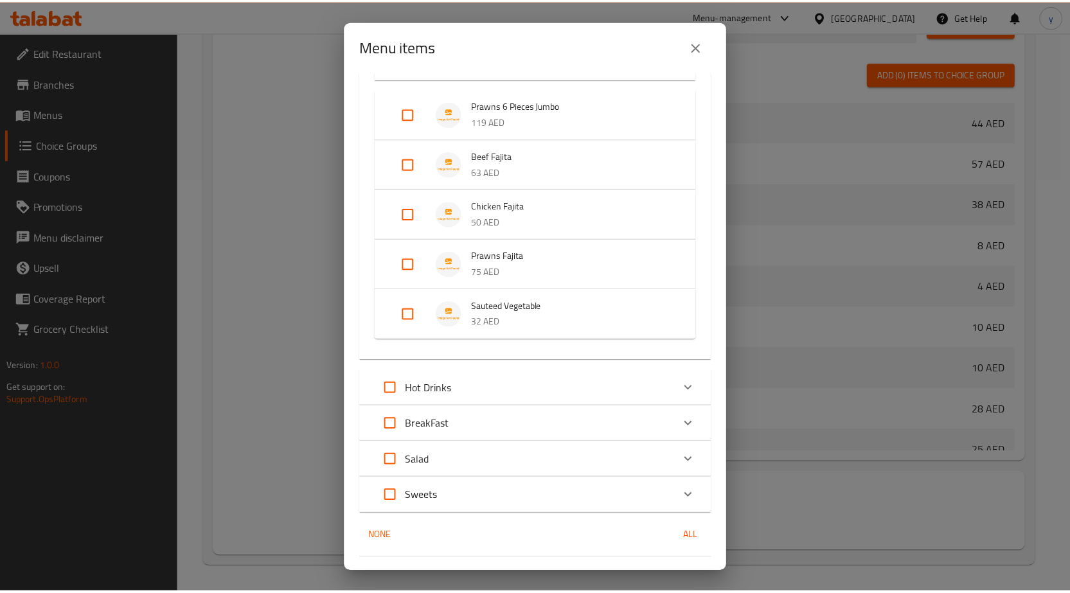
scroll to position [682, 0]
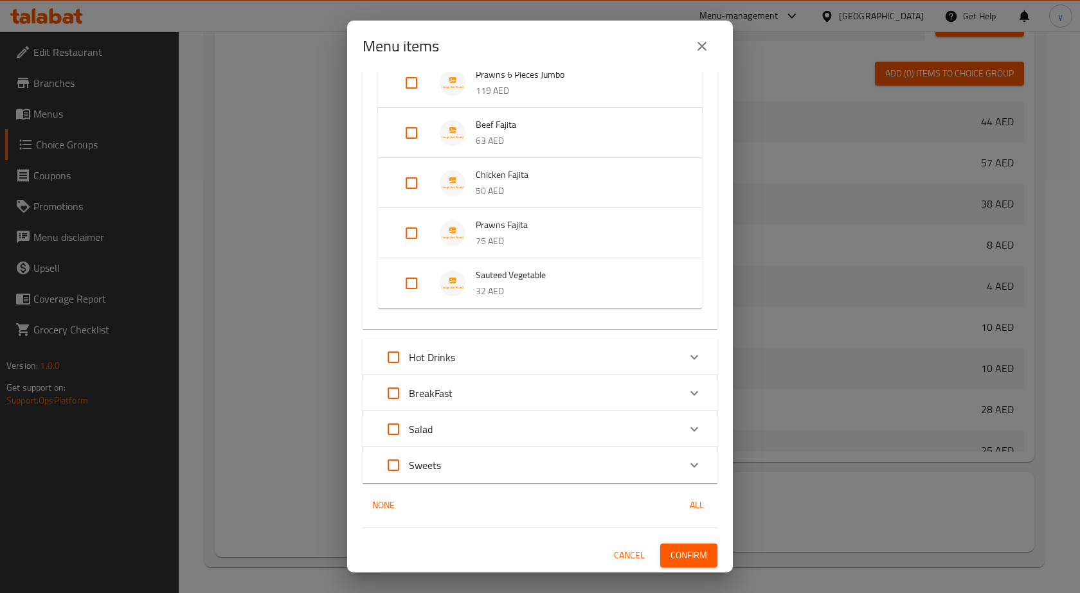
click at [671, 548] on span "Confirm" at bounding box center [689, 556] width 37 height 16
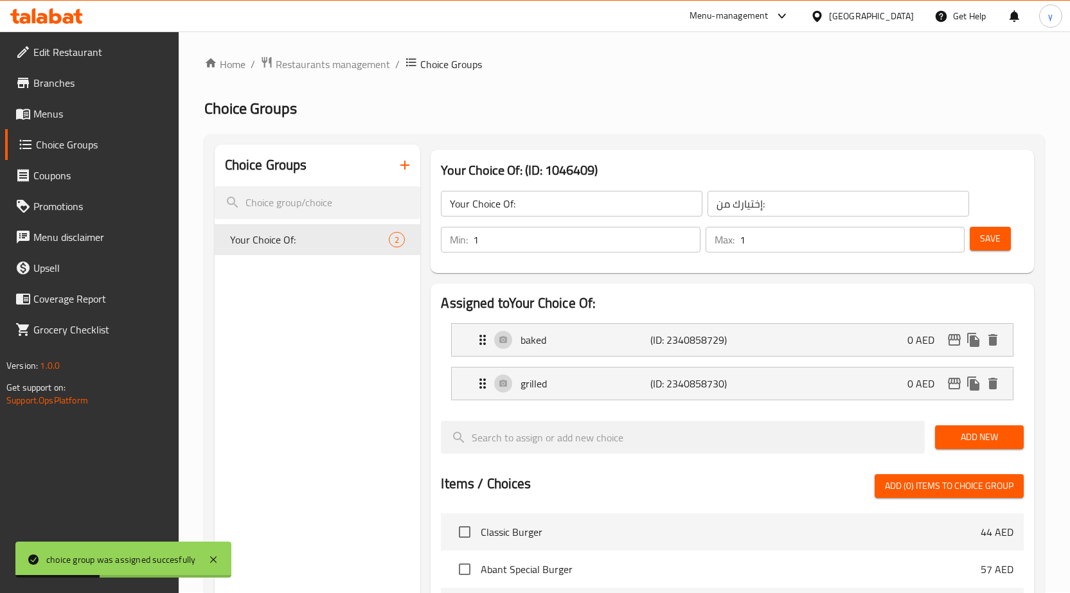
scroll to position [0, 0]
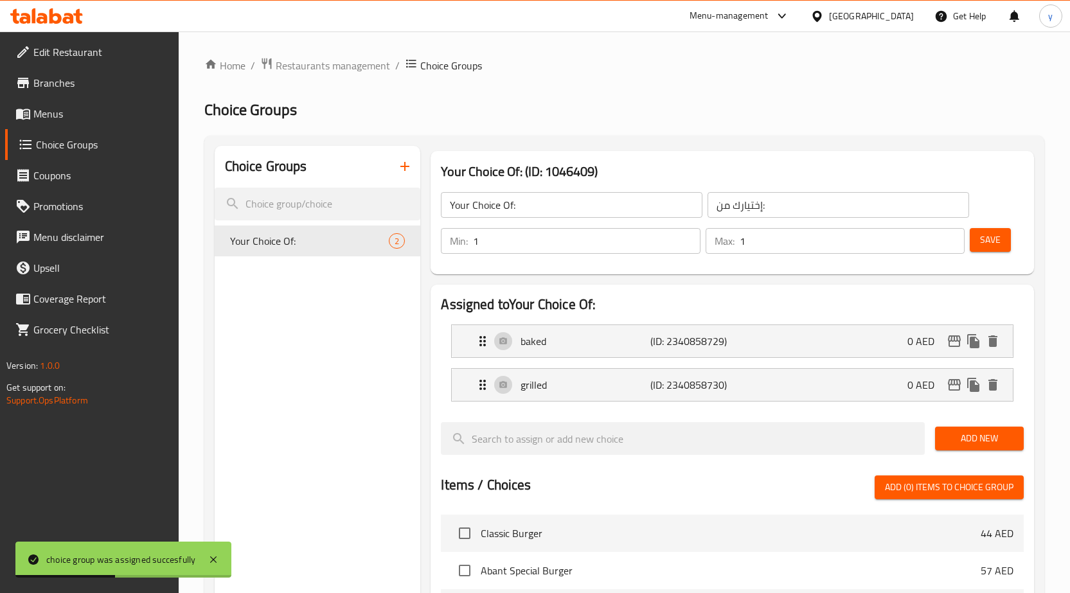
click at [399, 172] on icon "button" at bounding box center [404, 166] width 15 height 15
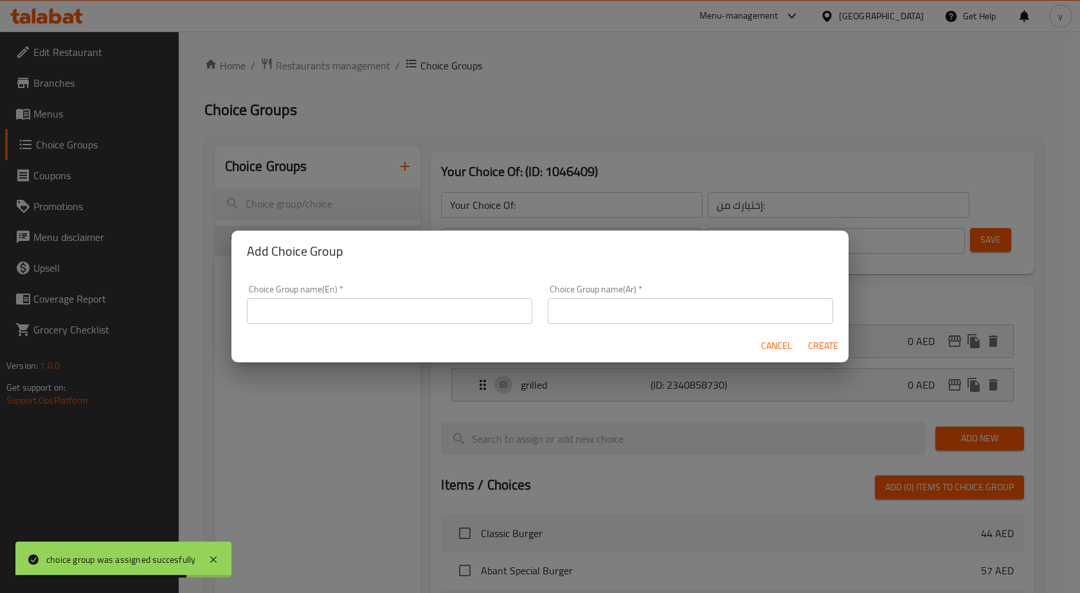
click at [354, 302] on input "text" at bounding box center [389, 311] width 285 height 26
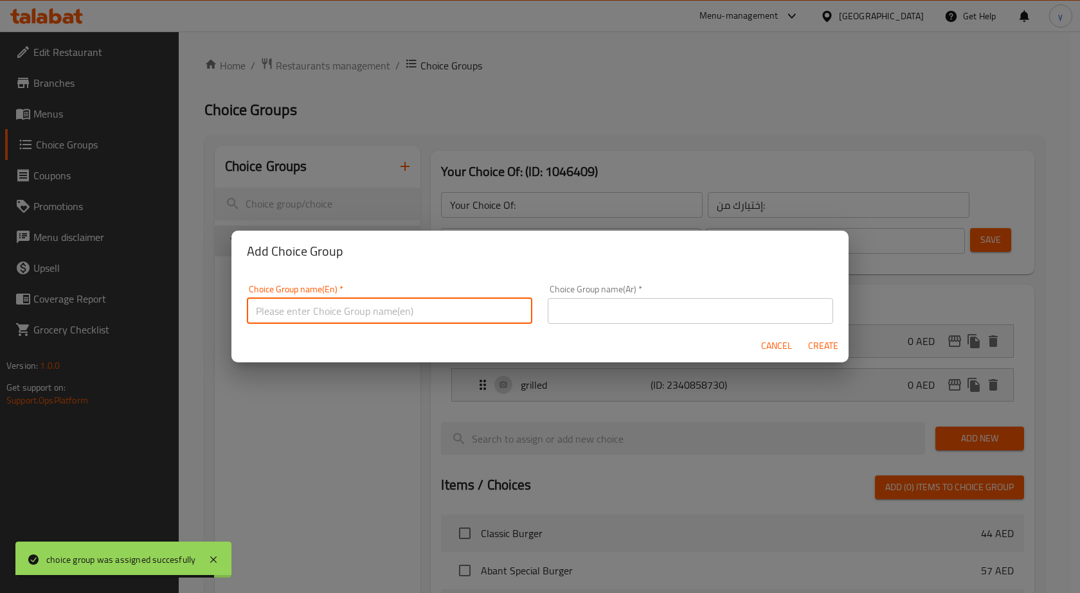
paste input "Your Choice Of:"
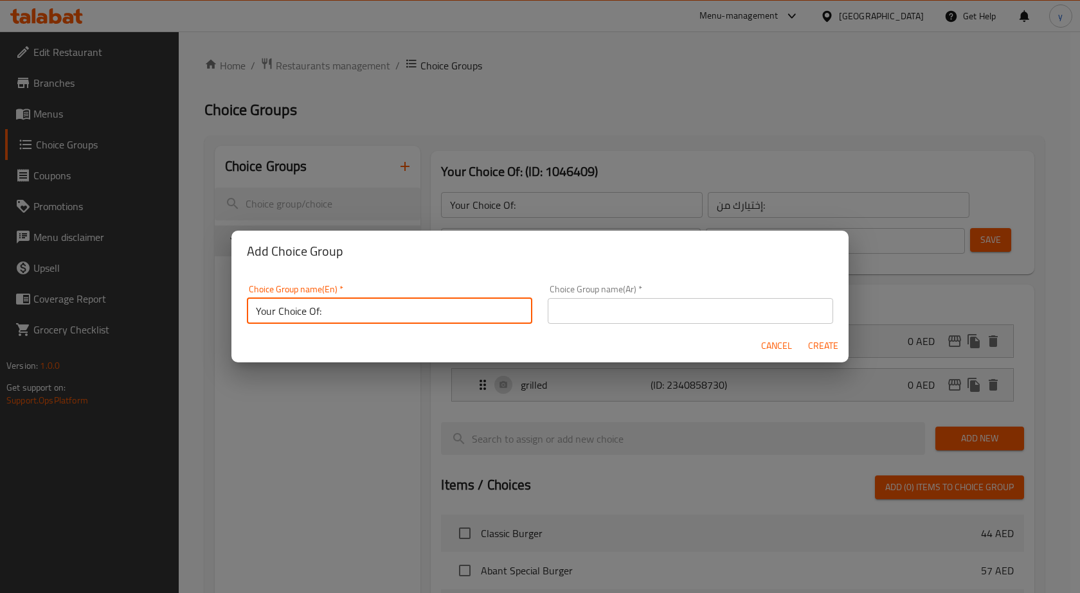
type input "Your Choice Of:"
drag, startPoint x: 599, startPoint y: 319, endPoint x: 611, endPoint y: 321, distance: 12.4
click at [599, 319] on input "text" at bounding box center [690, 311] width 285 height 26
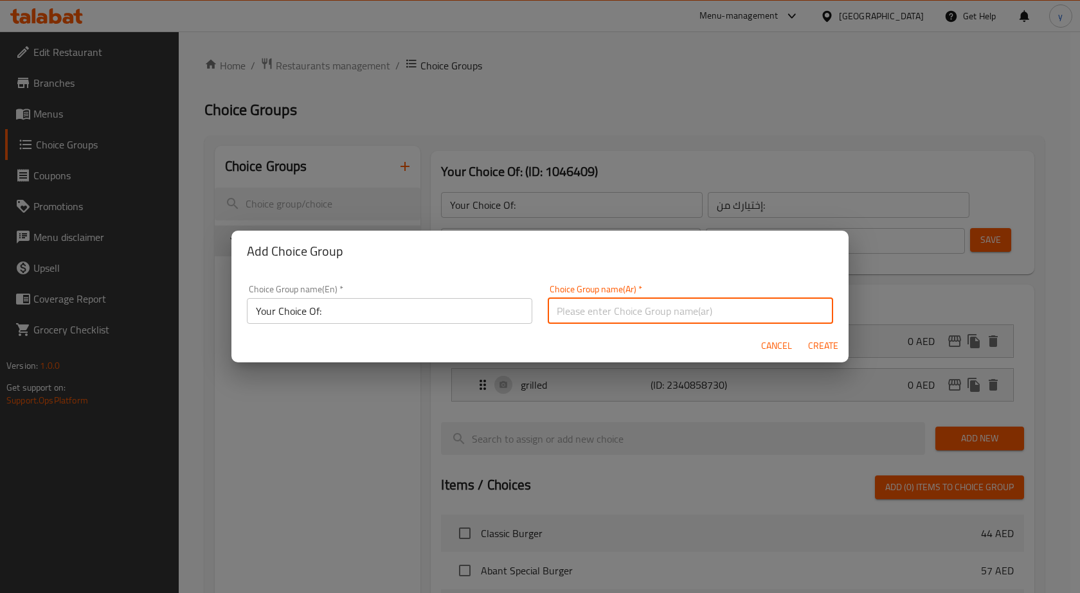
paste input "إختيارك من:"
type input "إختيارك من:"
click at [819, 339] on span "Create" at bounding box center [822, 346] width 31 height 16
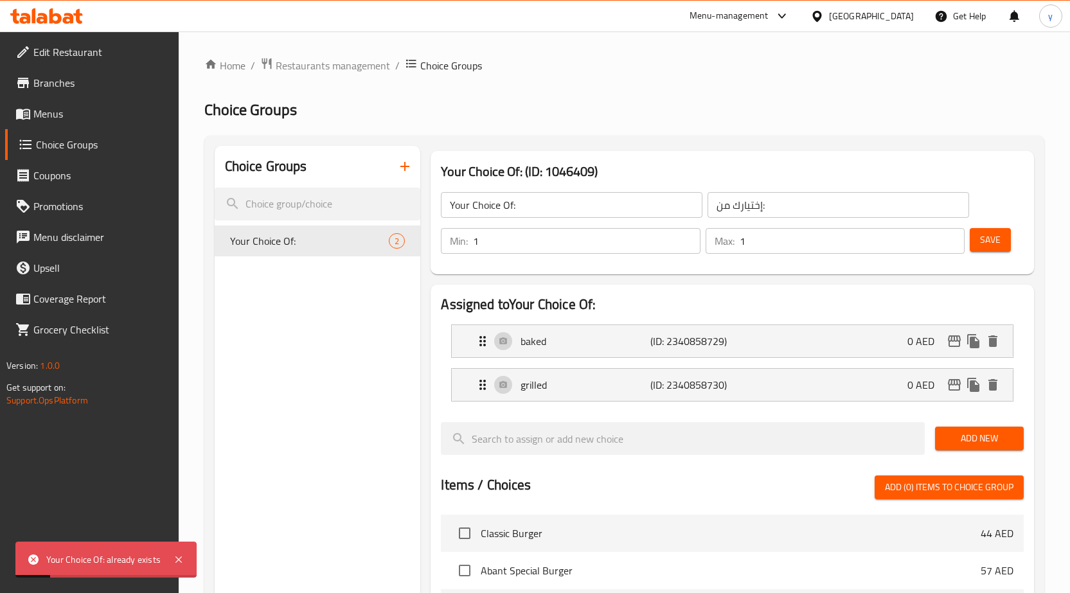
click at [407, 169] on icon "button" at bounding box center [404, 166] width 15 height 15
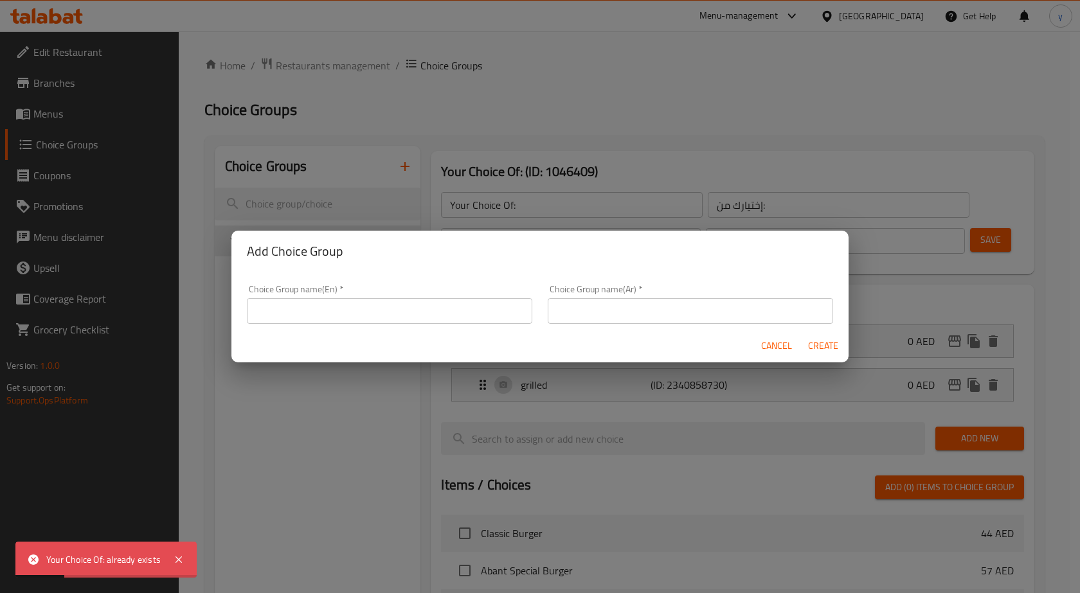
click at [697, 303] on input "text" at bounding box center [690, 311] width 285 height 26
paste input "إختيارك من:"
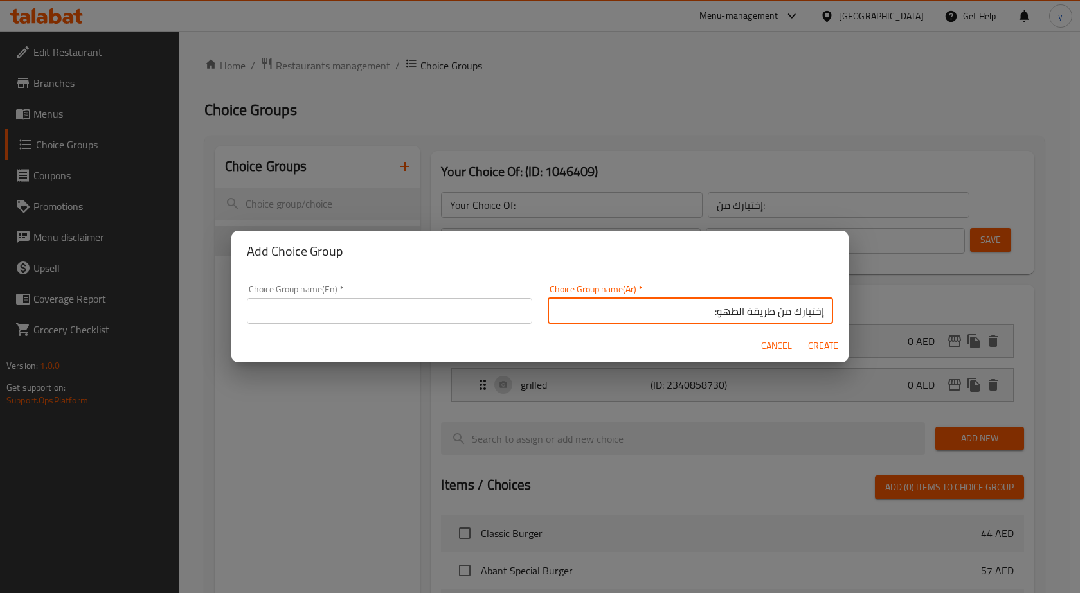
type input "إختيارك من طريقة الطهو:"
click at [477, 318] on input "text" at bounding box center [389, 311] width 285 height 26
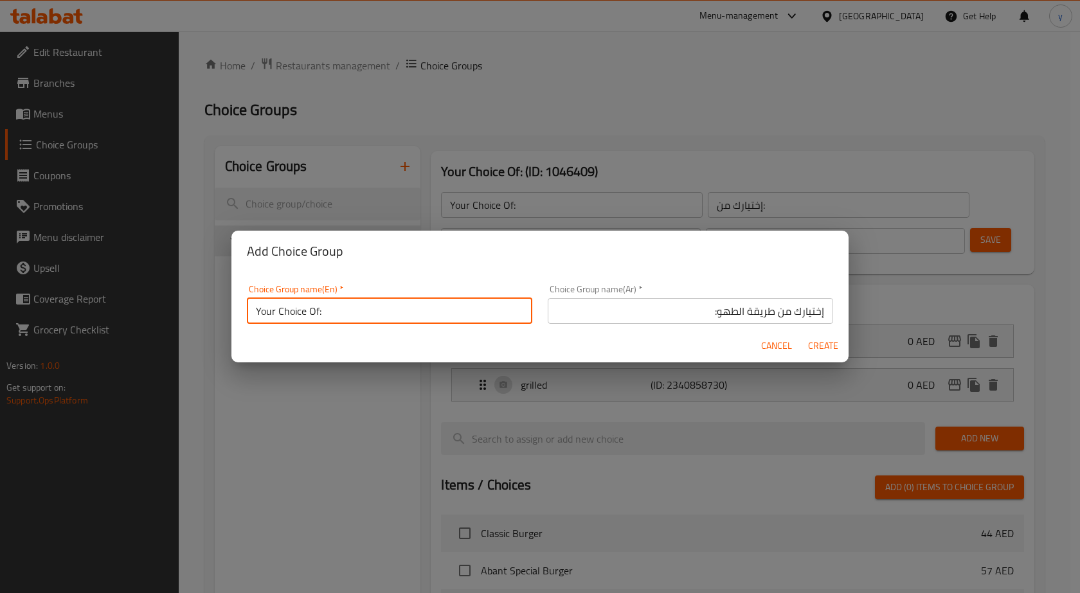
click at [320, 310] on input "Your Choice Of:" at bounding box center [389, 311] width 285 height 26
click at [316, 310] on input "Your Choice Of:" at bounding box center [389, 311] width 285 height 26
click at [316, 309] on input "Your Choice Of:" at bounding box center [389, 311] width 285 height 26
click at [319, 311] on input "Your Choice Of:" at bounding box center [389, 311] width 285 height 26
type input "Your Choice Of cooking way:"
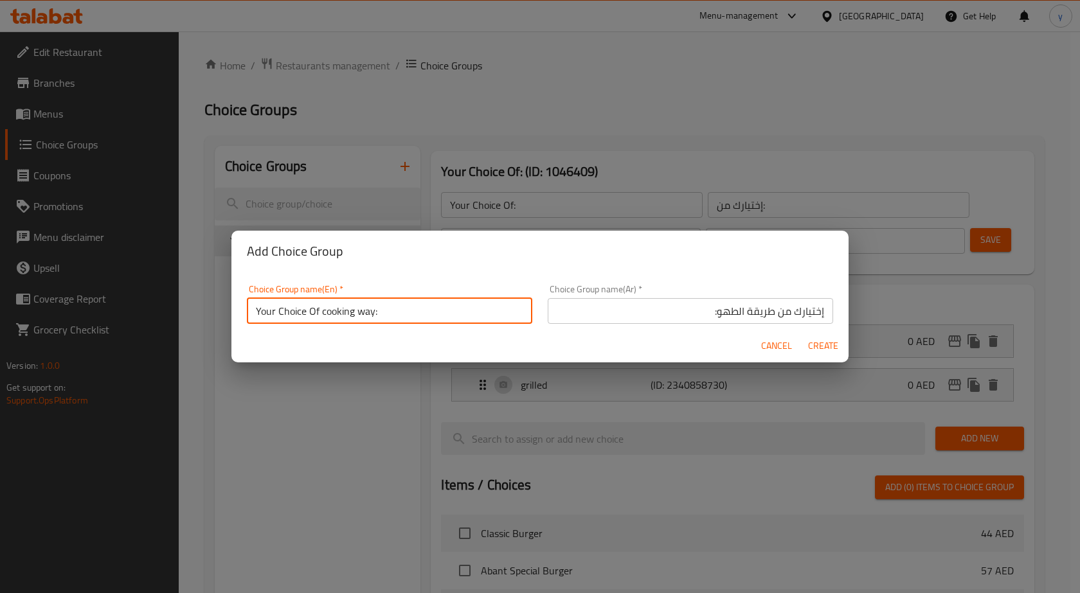
click at [821, 347] on span "Create" at bounding box center [822, 346] width 31 height 16
type input "Your Choice Of cooking way:"
type input "إختيارك من طريقة الطهو:"
type input "0"
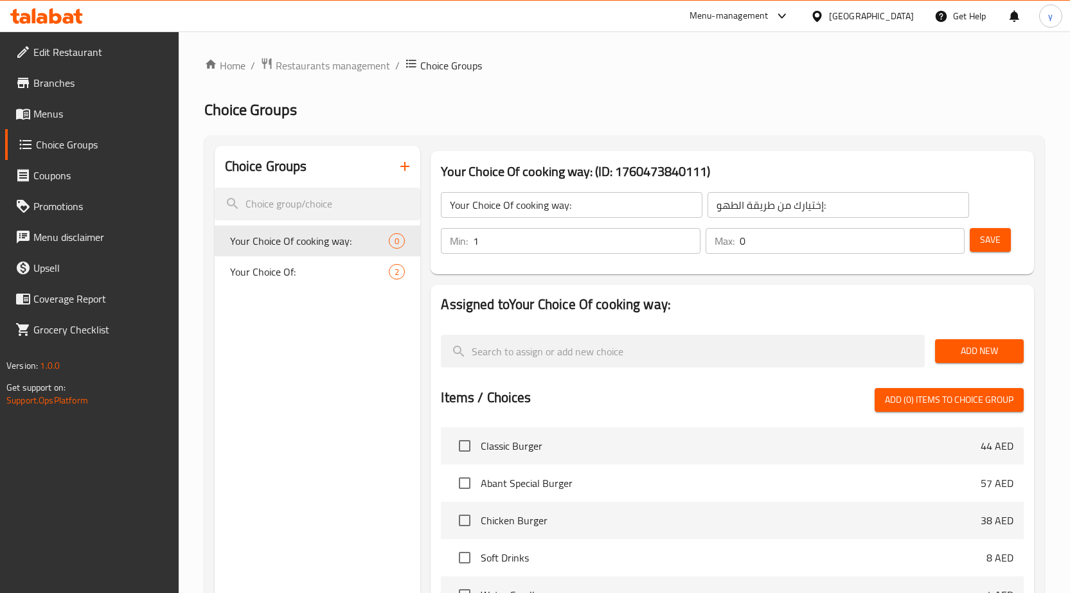
type input "1"
click at [687, 235] on input "1" at bounding box center [587, 241] width 228 height 26
type input "1"
click at [951, 235] on input "1" at bounding box center [853, 241] width 226 height 26
click at [996, 357] on span "Add New" at bounding box center [980, 351] width 68 height 16
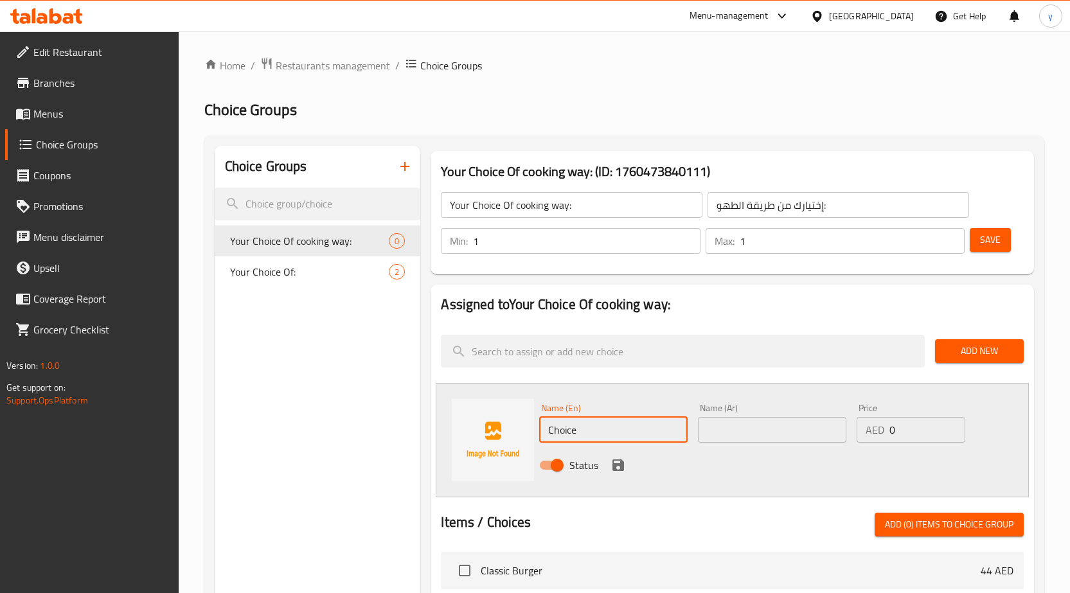
click at [631, 419] on input "Choice" at bounding box center [613, 430] width 149 height 26
drag, startPoint x: 630, startPoint y: 427, endPoint x: 512, endPoint y: 429, distance: 117.7
click at [513, 429] on div "Name (En) Choice Name (En) Name (Ar) Name (Ar) Price AED 0 Price Status" at bounding box center [732, 440] width 593 height 114
paste input "grilled"
type input "grilled"
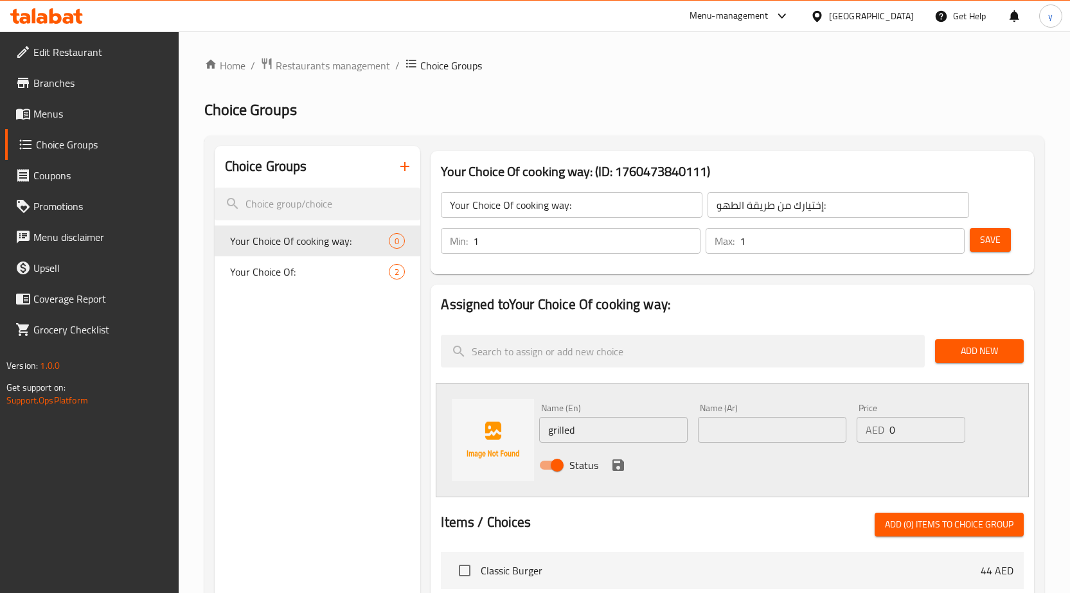
click at [721, 428] on input "text" at bounding box center [772, 430] width 149 height 26
paste input "مشوية"
type input "مشوية"
drag, startPoint x: 622, startPoint y: 471, endPoint x: 596, endPoint y: 461, distance: 27.5
click at [622, 471] on icon "save" at bounding box center [619, 466] width 12 height 12
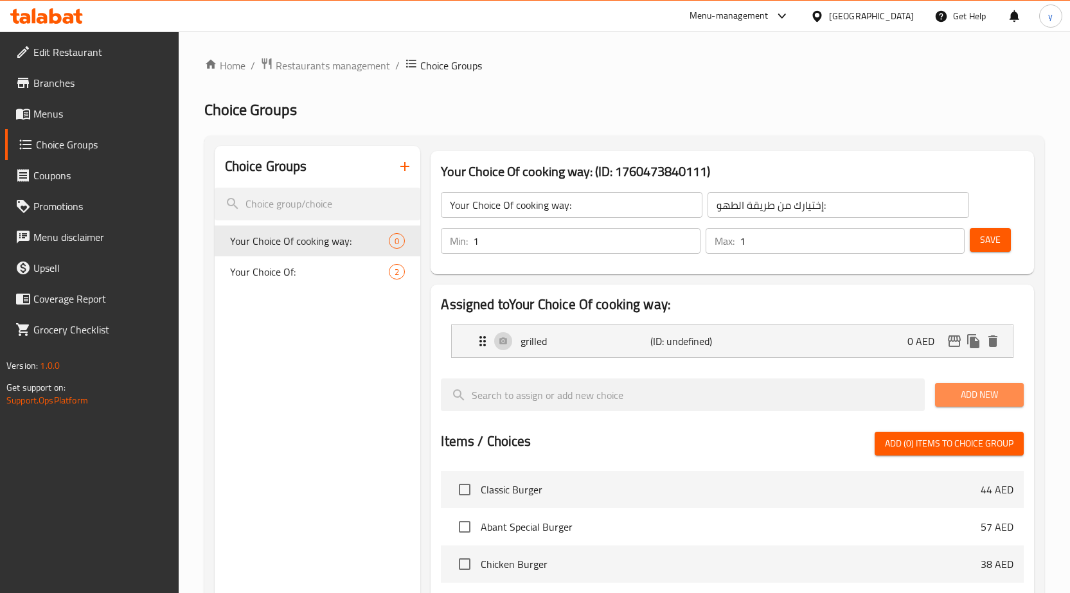
click at [996, 393] on span "Add New" at bounding box center [980, 395] width 68 height 16
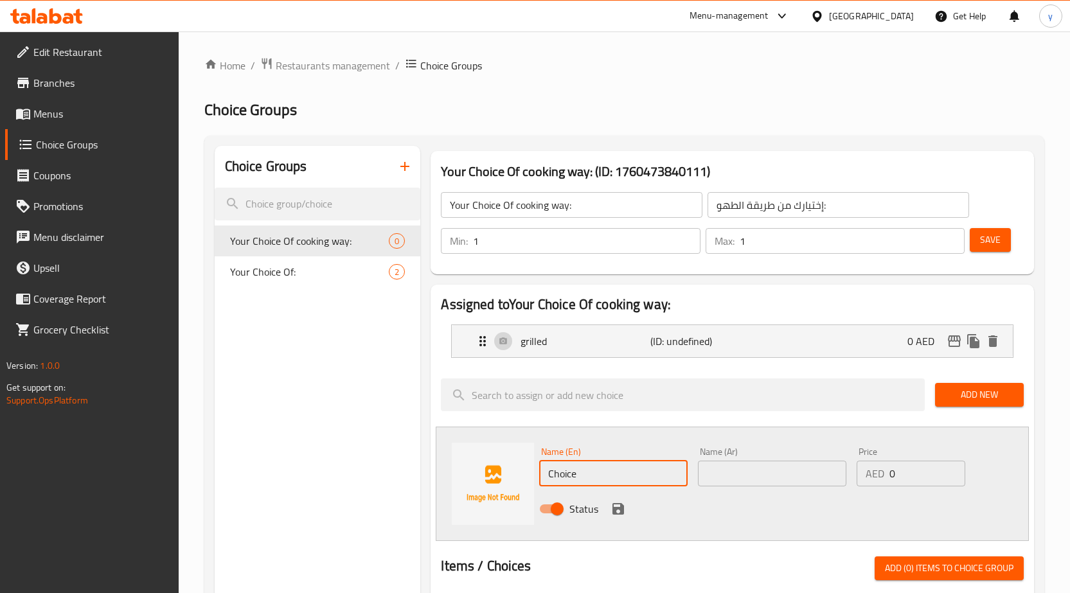
drag, startPoint x: 596, startPoint y: 476, endPoint x: 528, endPoint y: 479, distance: 68.2
click at [528, 479] on div "Name (En) Choice Name (En) Name (Ar) Name (Ar) Price AED 0 Price Status" at bounding box center [732, 484] width 593 height 114
paste input "fried"
type input "fried"
click at [725, 467] on input "text" at bounding box center [772, 474] width 149 height 26
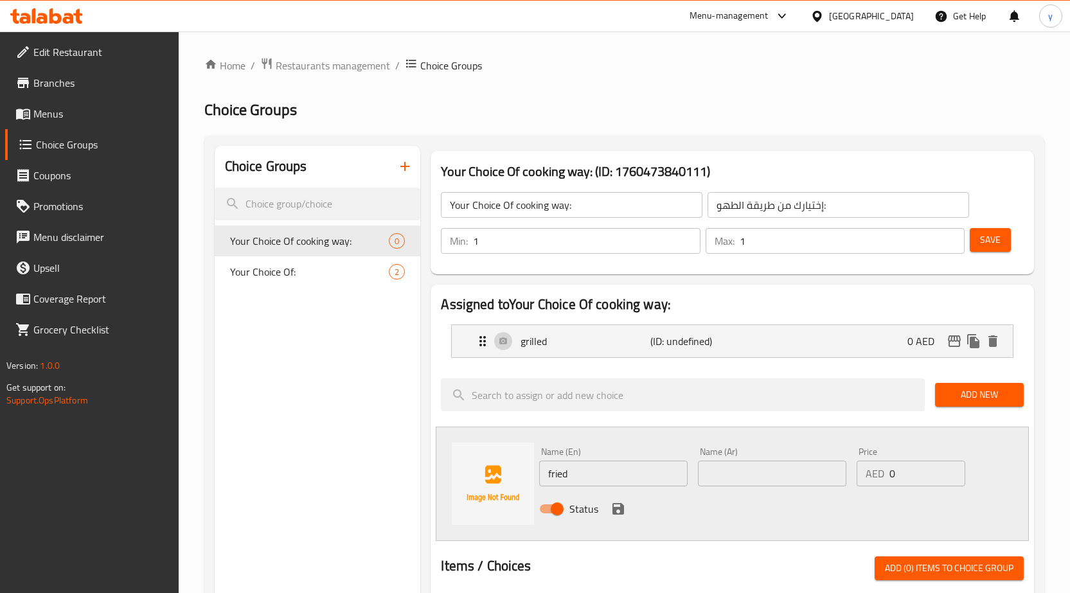
paste input "مقلية"
type input "مقلية"
click at [618, 509] on icon "save" at bounding box center [619, 509] width 12 height 12
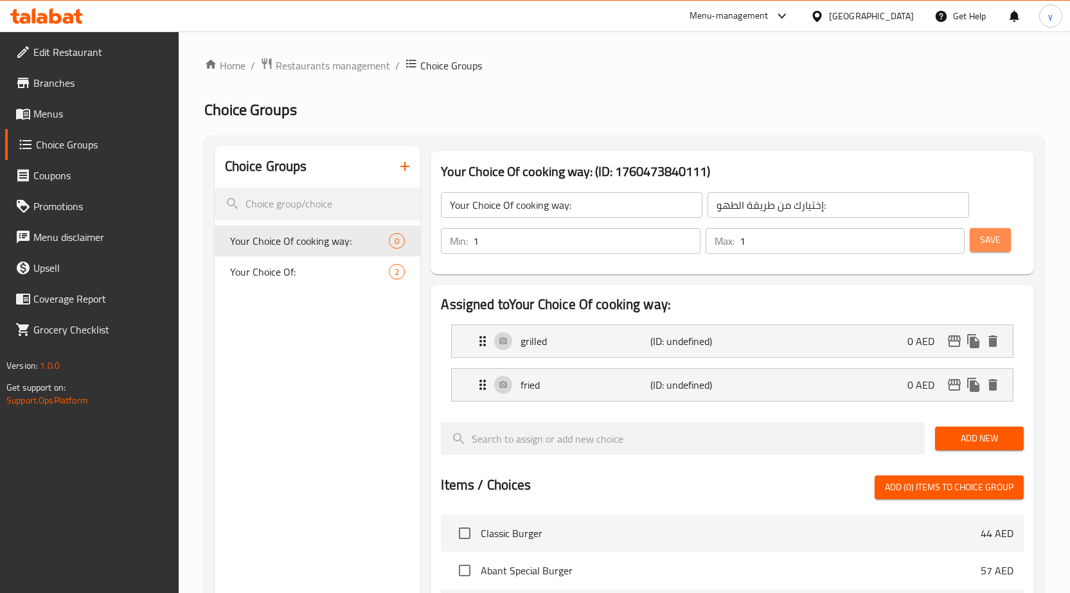
click at [991, 244] on span "Save" at bounding box center [990, 240] width 21 height 16
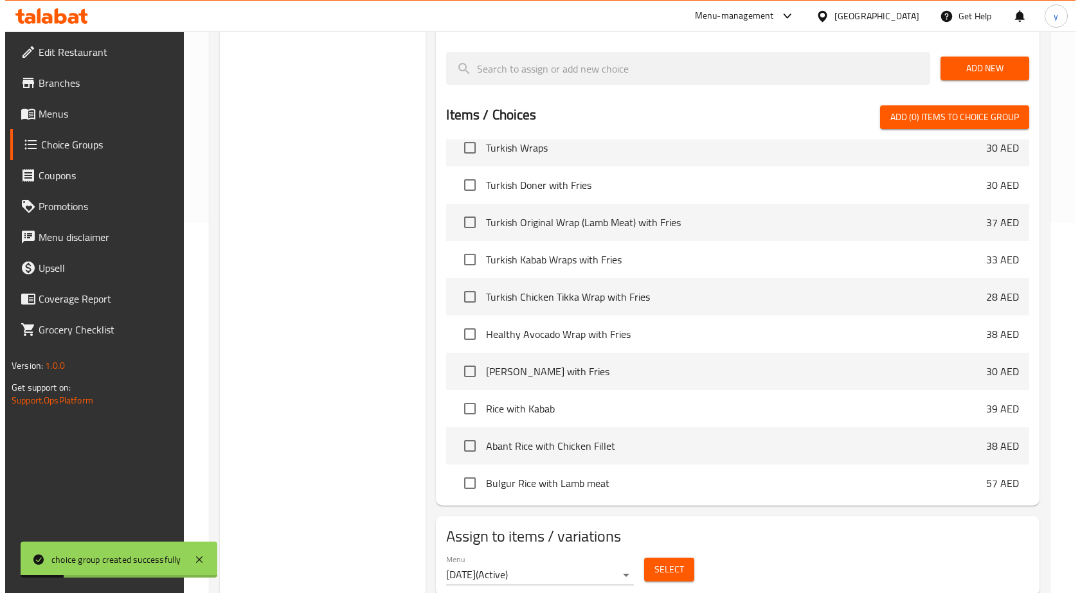
scroll to position [414, 0]
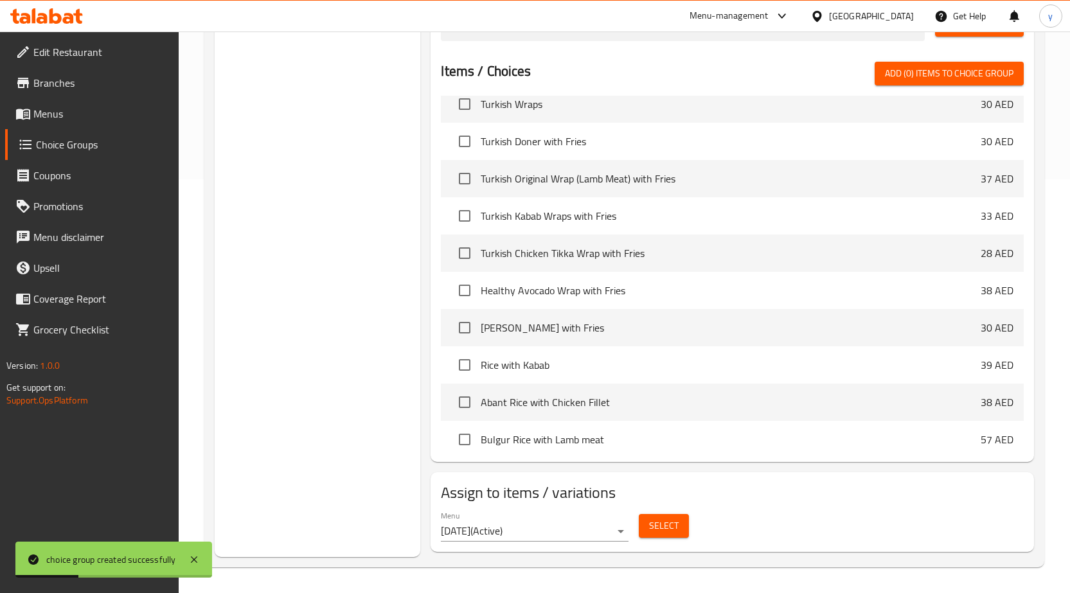
click at [656, 525] on span "Select" at bounding box center [664, 526] width 30 height 16
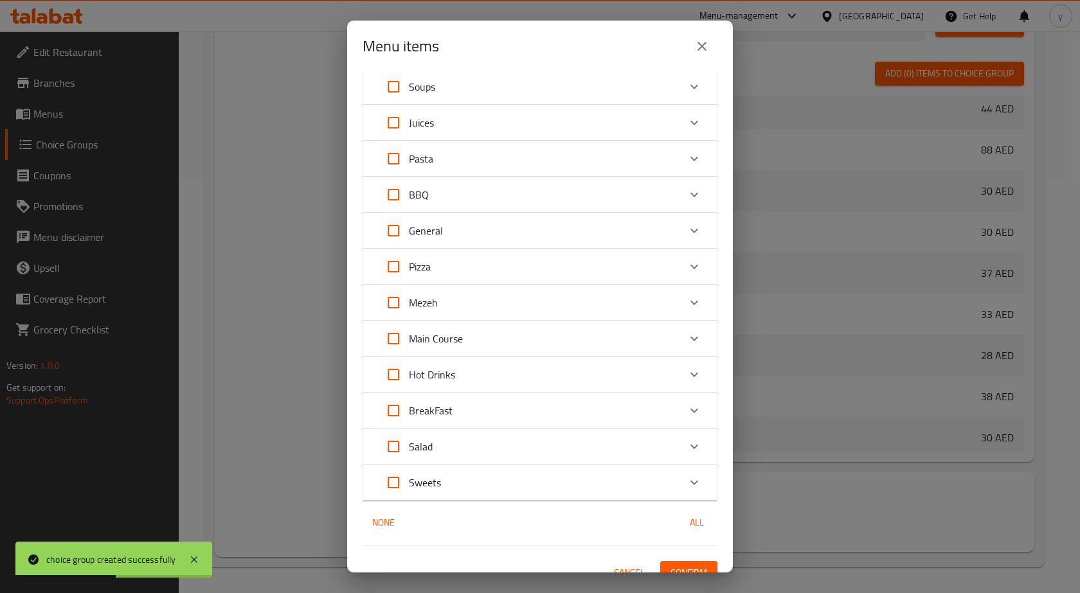
scroll to position [129, 0]
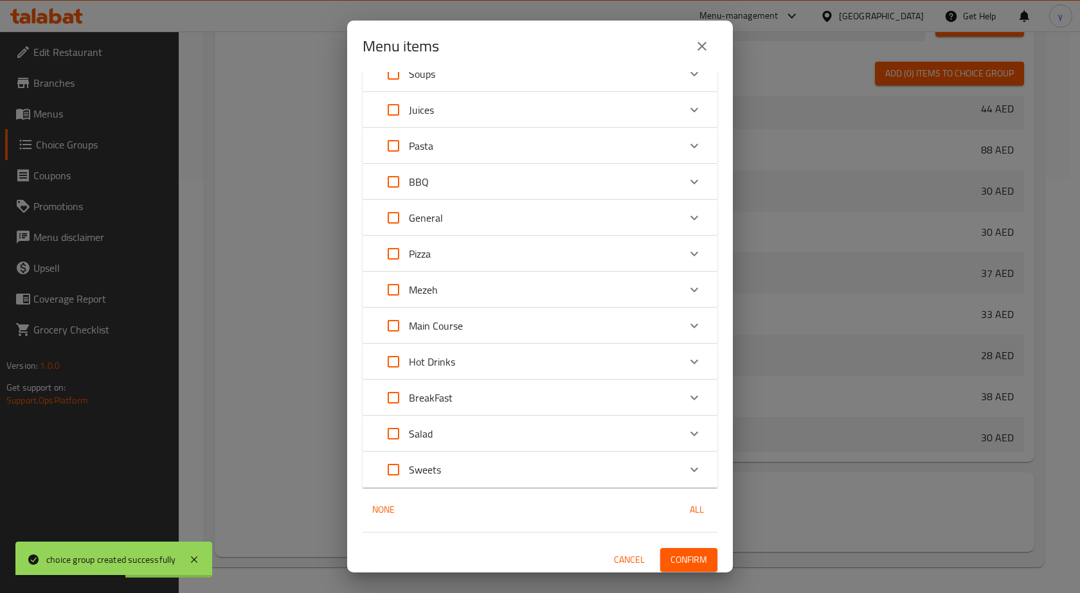
click at [496, 326] on div "Main Course" at bounding box center [528, 326] width 301 height 31
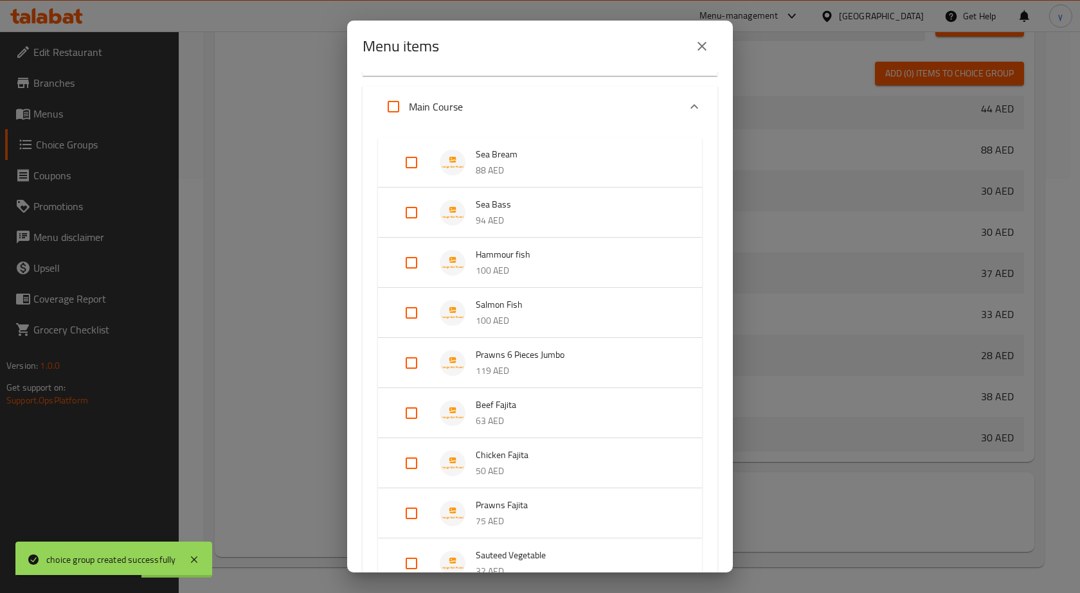
scroll to position [386, 0]
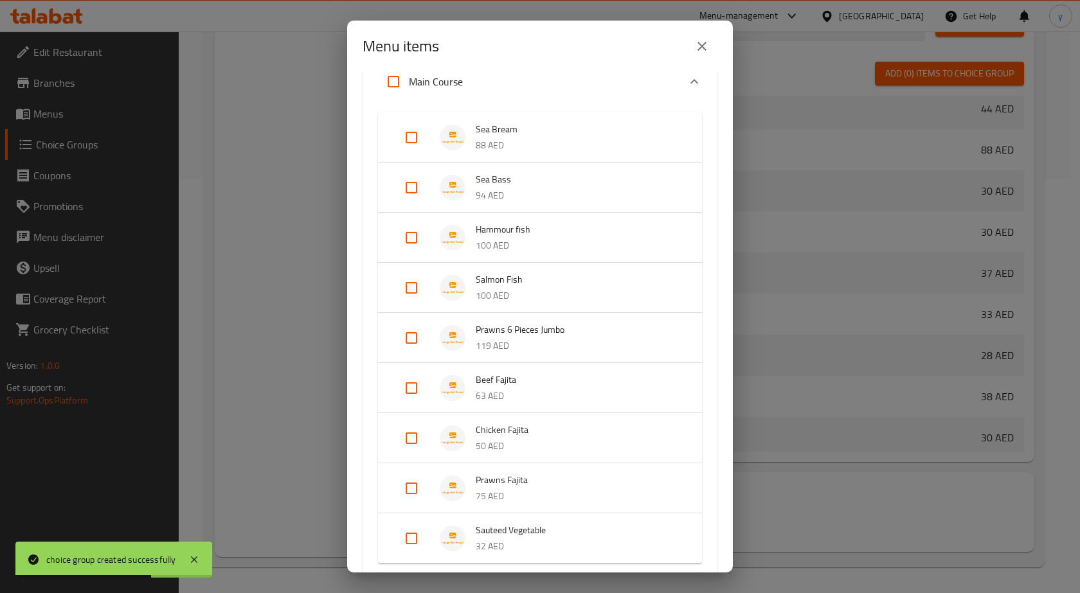
click at [508, 331] on span "Prawns 6 Pieces Jumbo" at bounding box center [576, 330] width 201 height 16
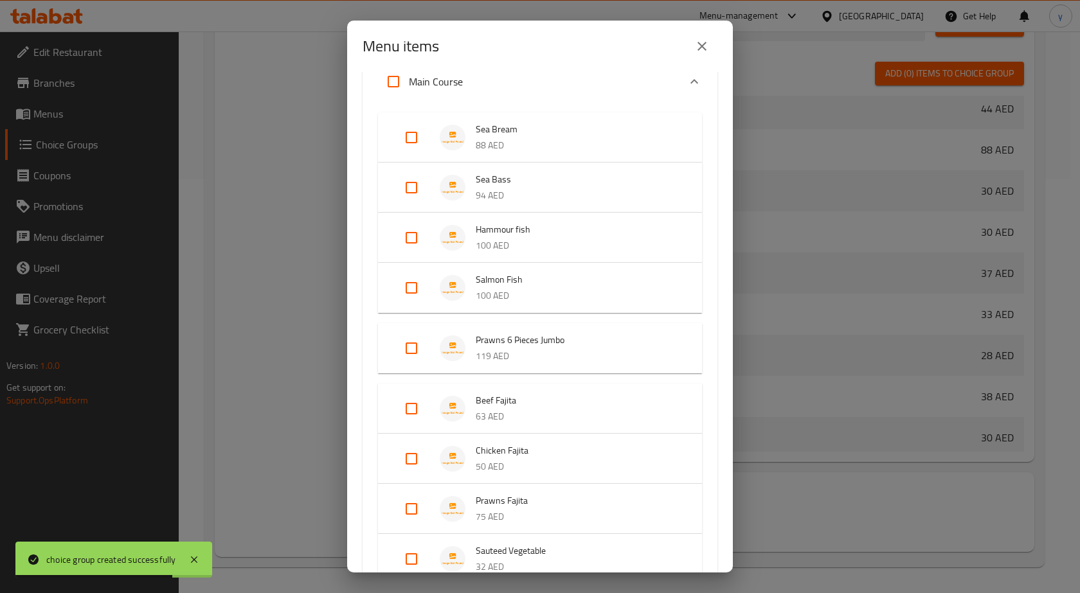
click at [408, 347] on input "Expand" at bounding box center [411, 348] width 31 height 31
checkbox input "true"
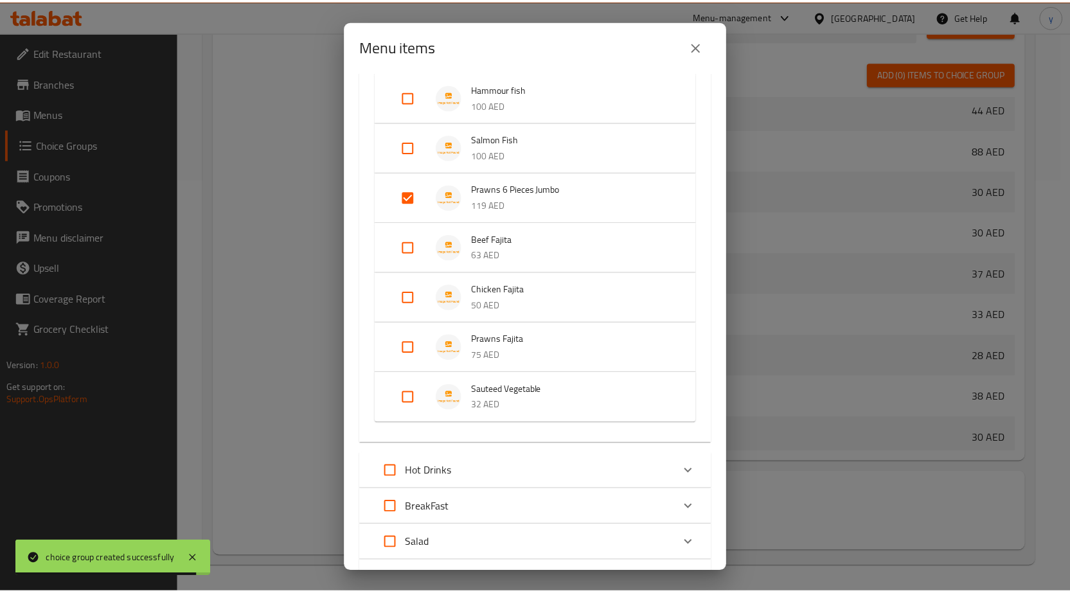
scroll to position [641, 0]
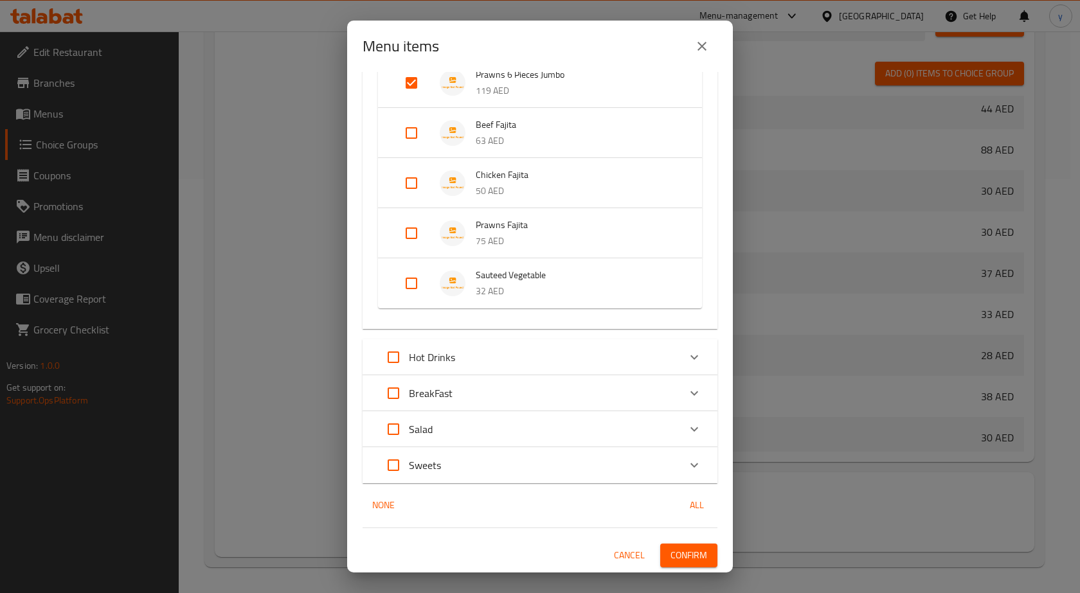
click at [674, 548] on span "Confirm" at bounding box center [689, 556] width 37 height 16
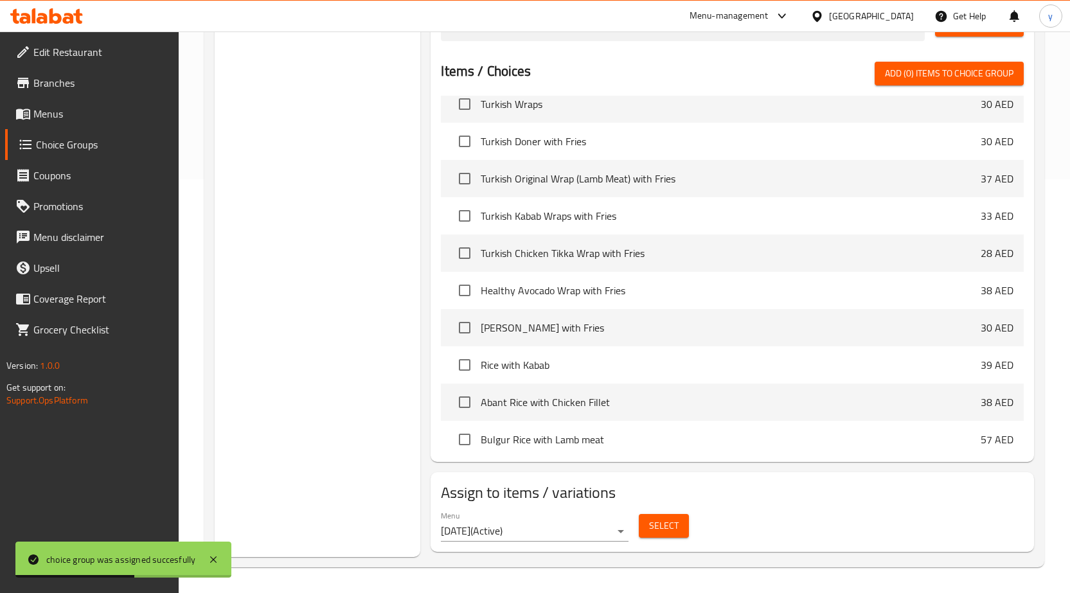
click at [215, 301] on div "Choice Groups Your Choice Of: 2 Your Choice Of cooking way: 2" at bounding box center [318, 144] width 206 height 825
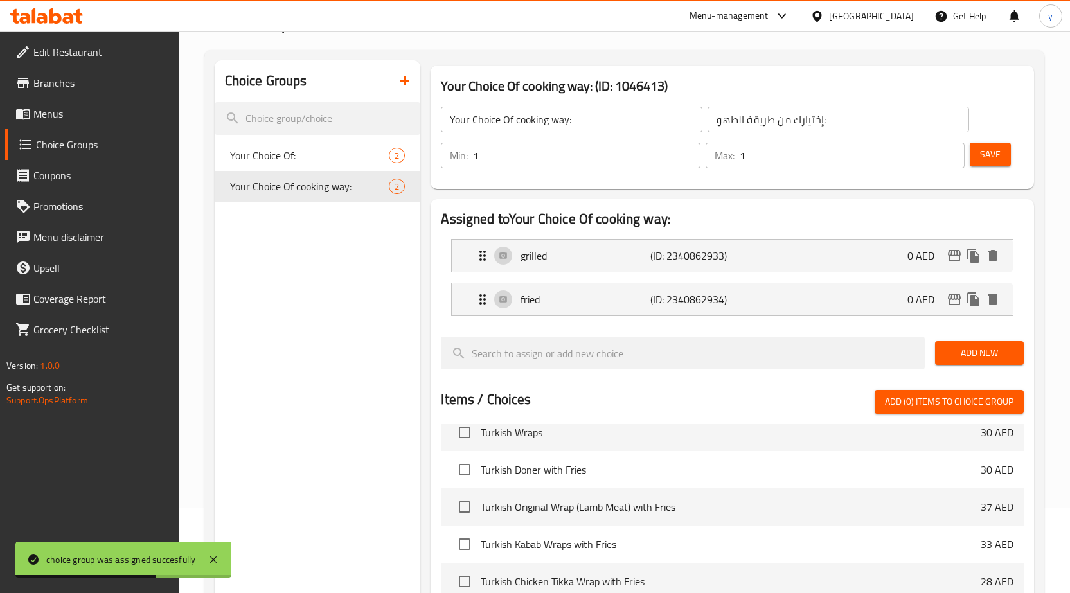
scroll to position [0, 0]
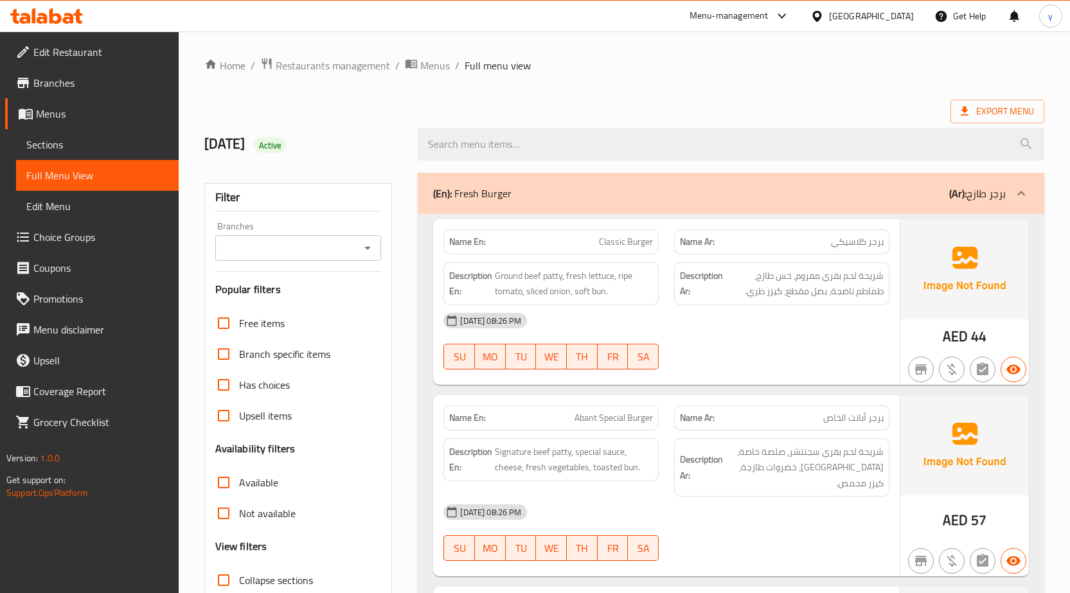
click at [101, 177] on span "Full Menu View" at bounding box center [97, 175] width 142 height 15
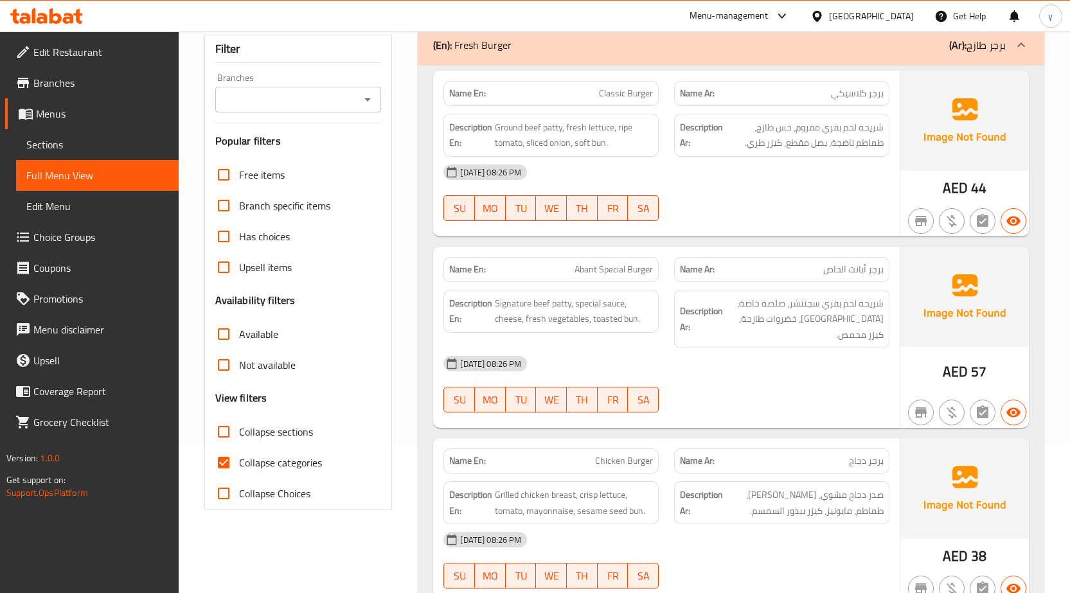
scroll to position [193, 0]
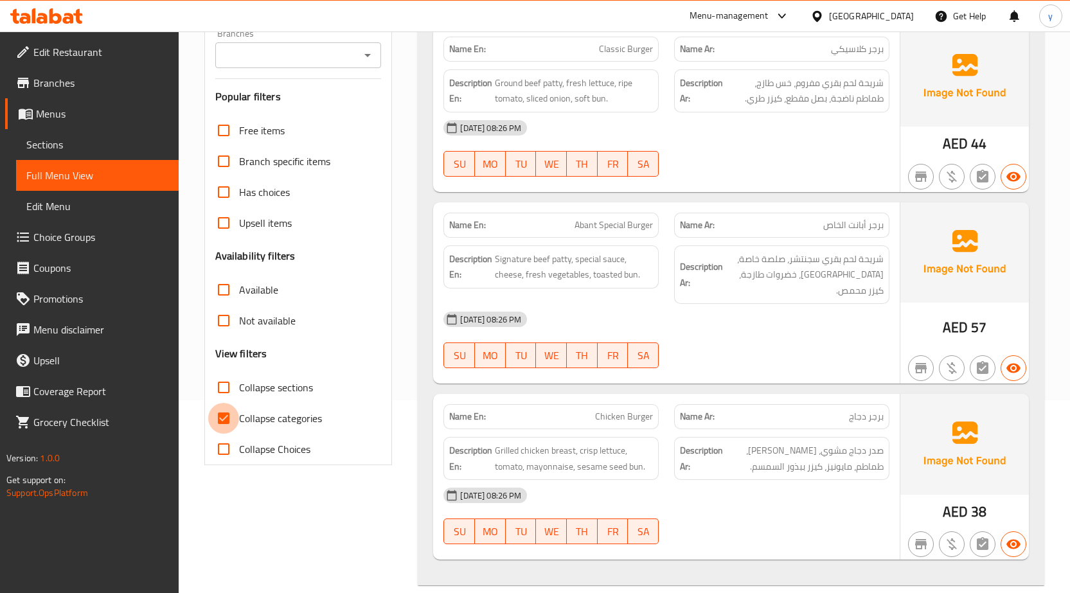
drag, startPoint x: 236, startPoint y: 417, endPoint x: 221, endPoint y: 392, distance: 29.4
click at [233, 417] on input "Collapse categories" at bounding box center [223, 418] width 31 height 31
checkbox input "false"
click at [221, 389] on input "Collapse sections" at bounding box center [223, 387] width 31 height 31
checkbox input "true"
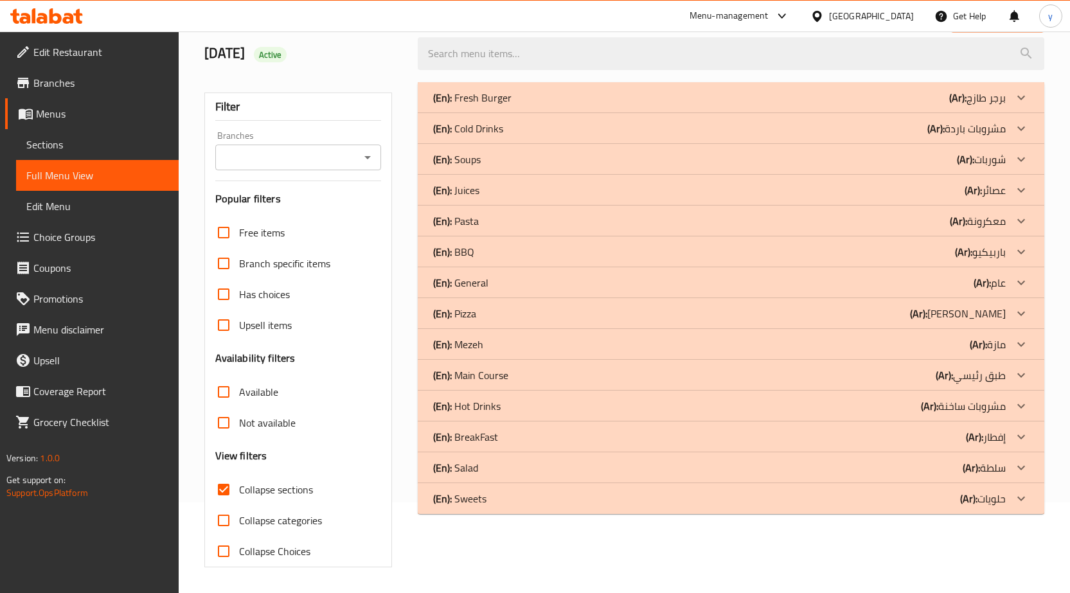
scroll to position [91, 0]
click at [568, 379] on div "(En): Main Course (Ar): طبق رئيسي" at bounding box center [719, 375] width 573 height 15
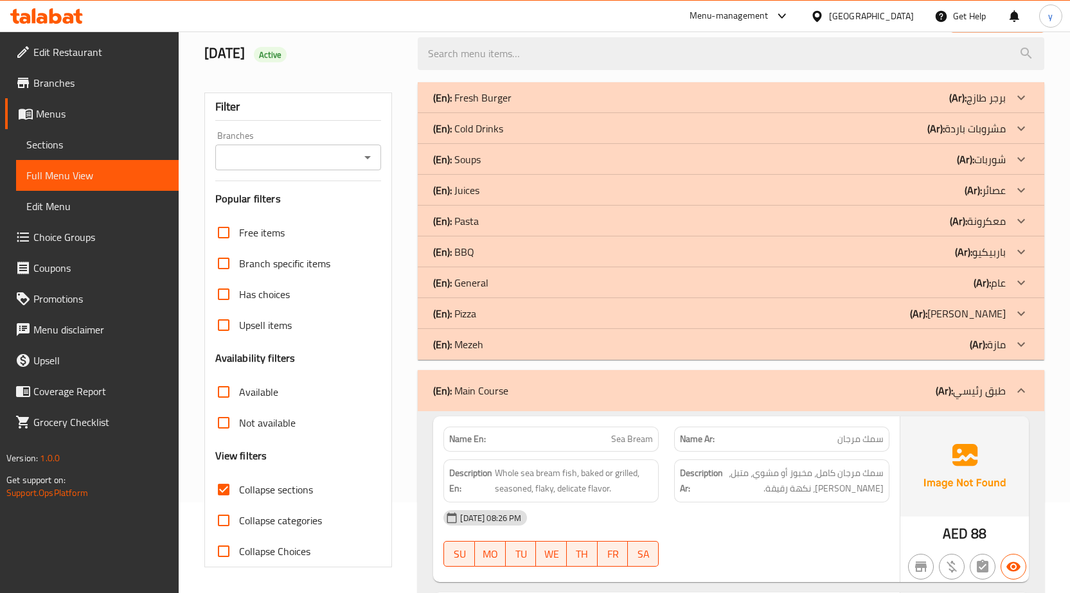
scroll to position [284, 0]
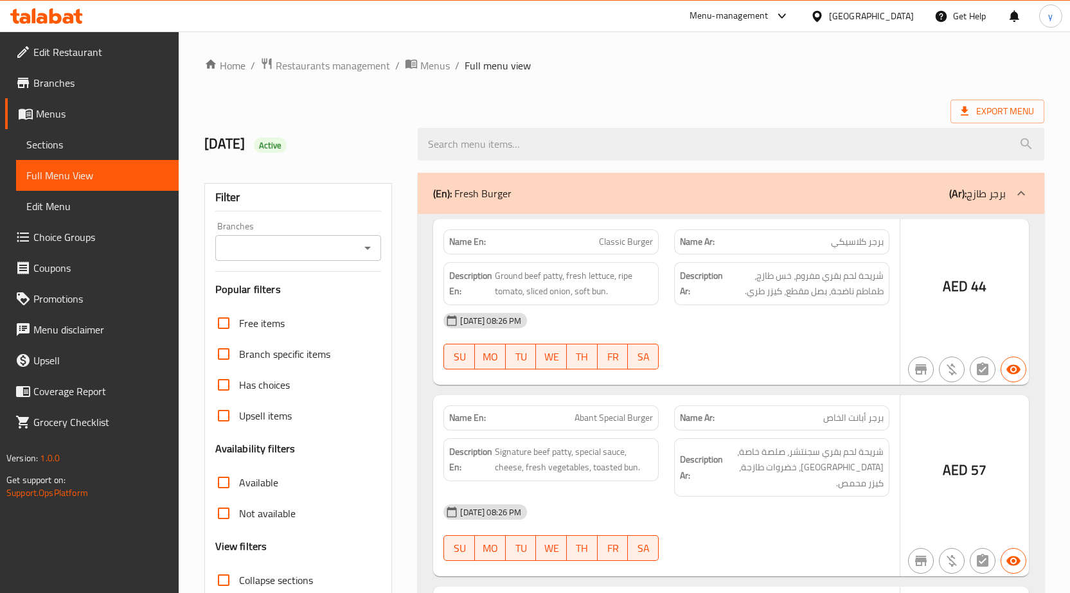
click at [235, 516] on div at bounding box center [535, 296] width 1070 height 593
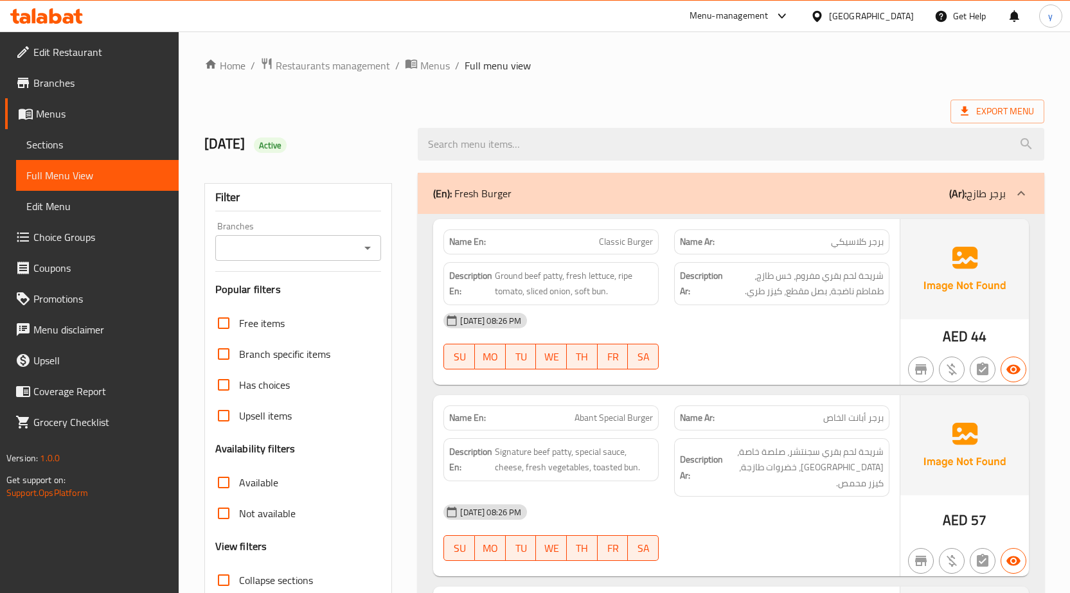
scroll to position [91, 0]
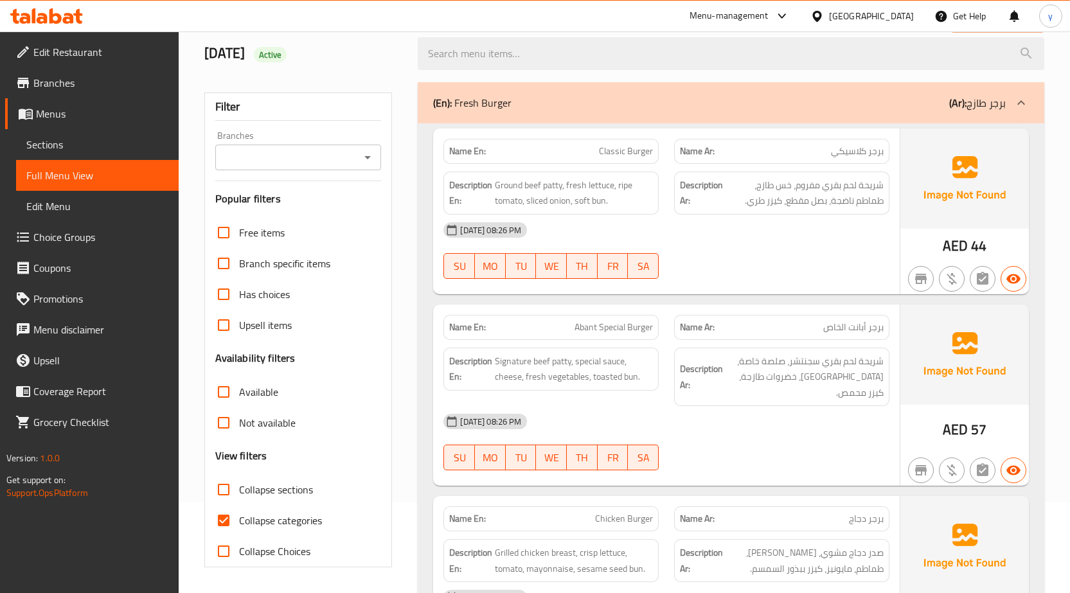
click at [231, 517] on input "Collapse categories" at bounding box center [223, 520] width 31 height 31
checkbox input "false"
click at [224, 491] on input "Collapse sections" at bounding box center [223, 489] width 31 height 31
checkbox input "true"
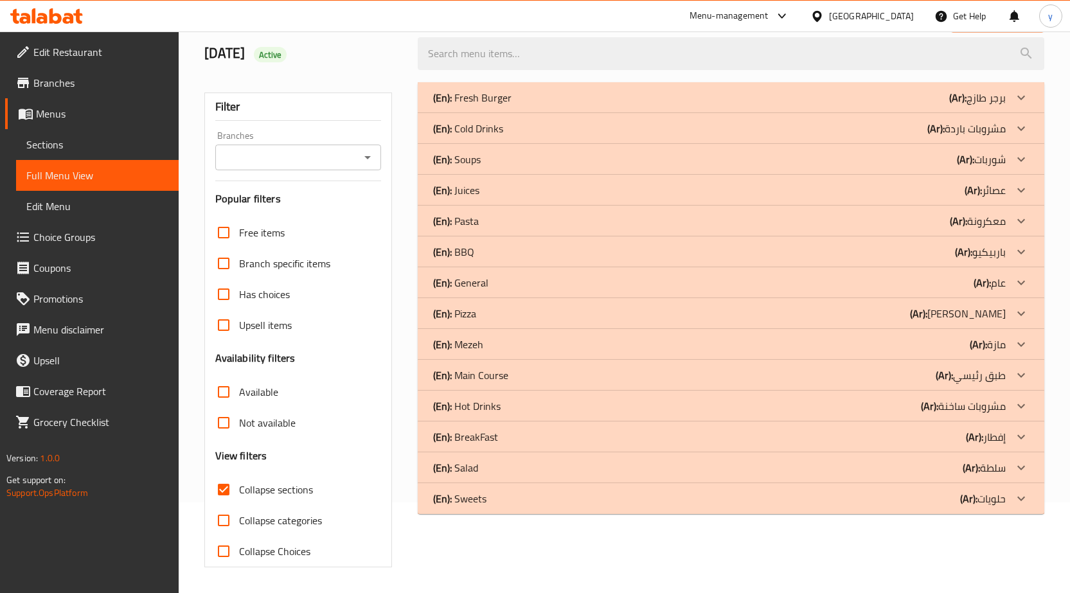
click at [509, 374] on div "(En): Main Course (Ar): طبق رئيسي" at bounding box center [719, 375] width 573 height 15
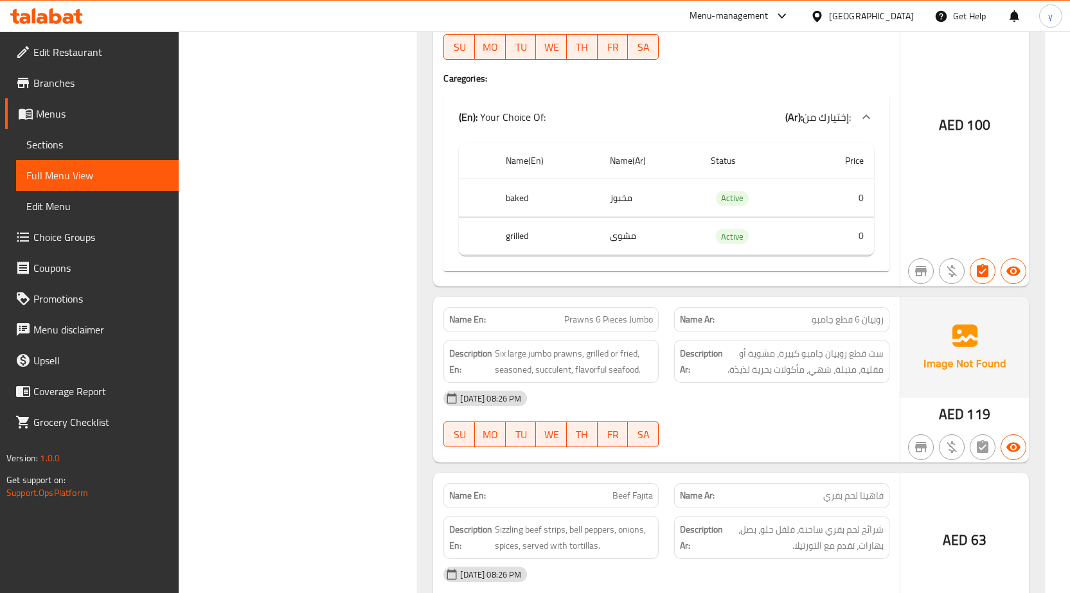
scroll to position [1846, 0]
